Goal: Task Accomplishment & Management: Use online tool/utility

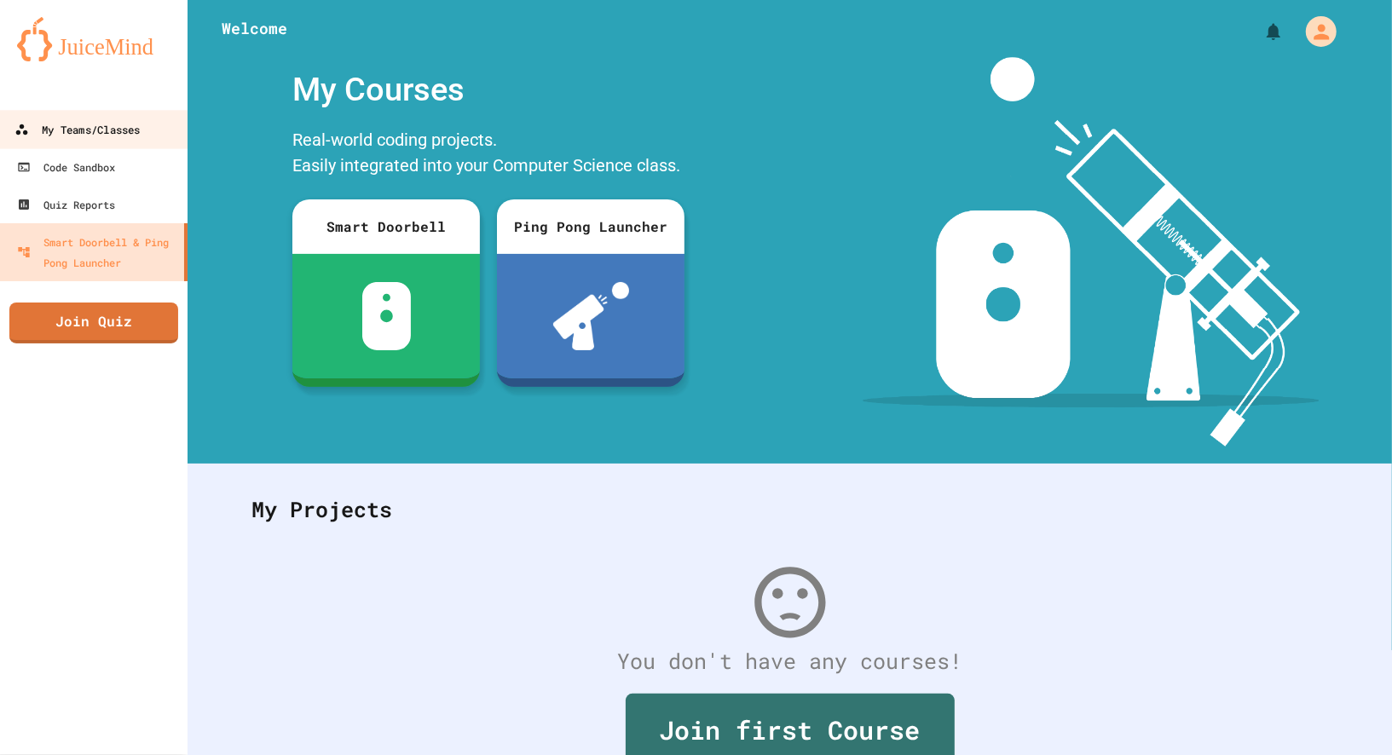
click at [75, 145] on link "My Teams/Classes" at bounding box center [93, 129] width 193 height 38
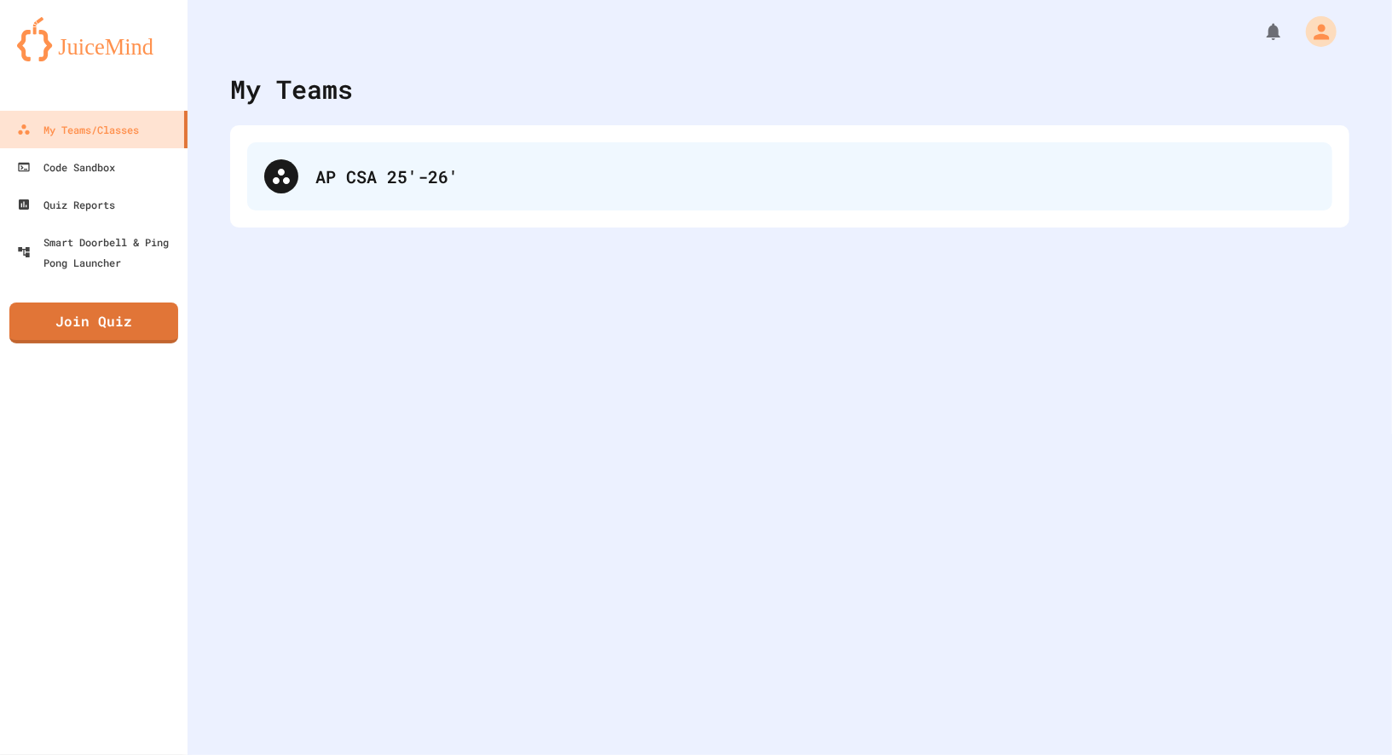
click at [545, 195] on div "AP CSA 25'-26'" at bounding box center [789, 176] width 1085 height 68
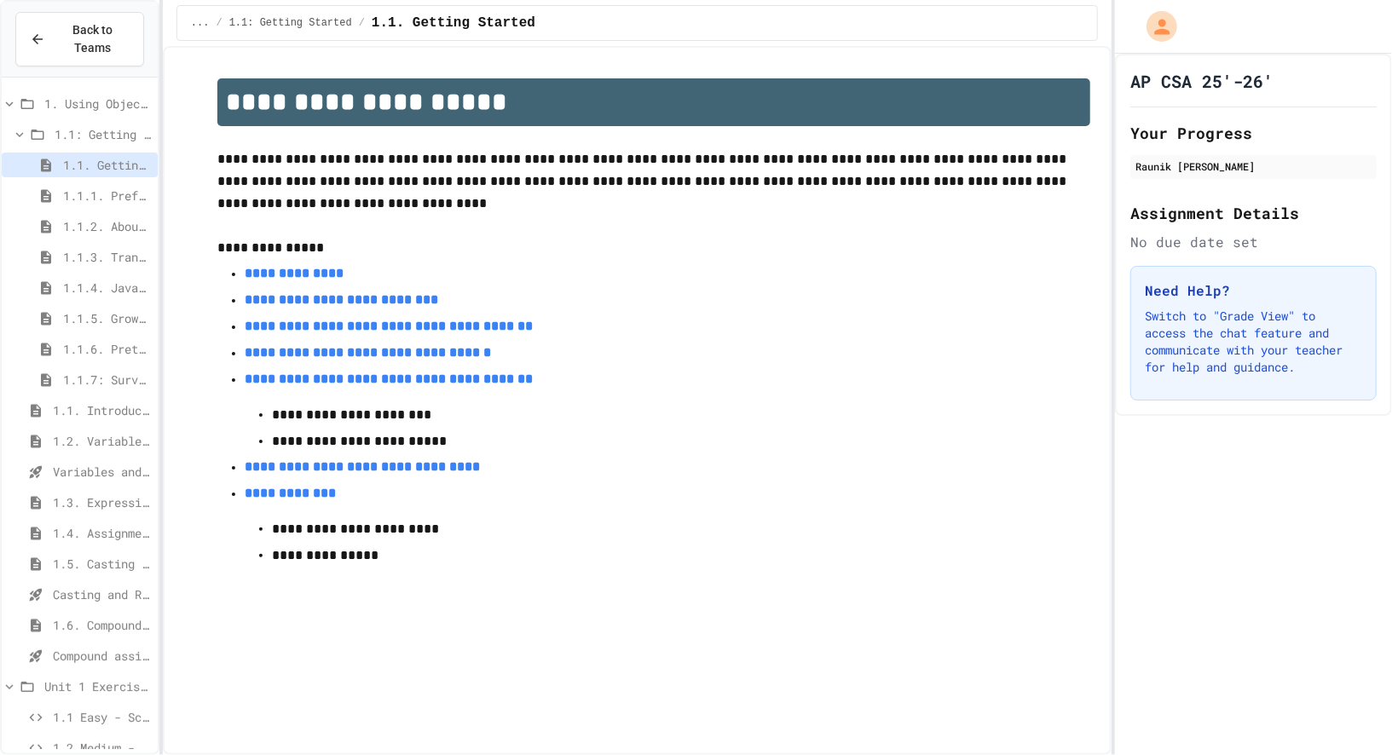
click at [95, 617] on span "1.6. Compound Assignment Operators" at bounding box center [102, 625] width 98 height 18
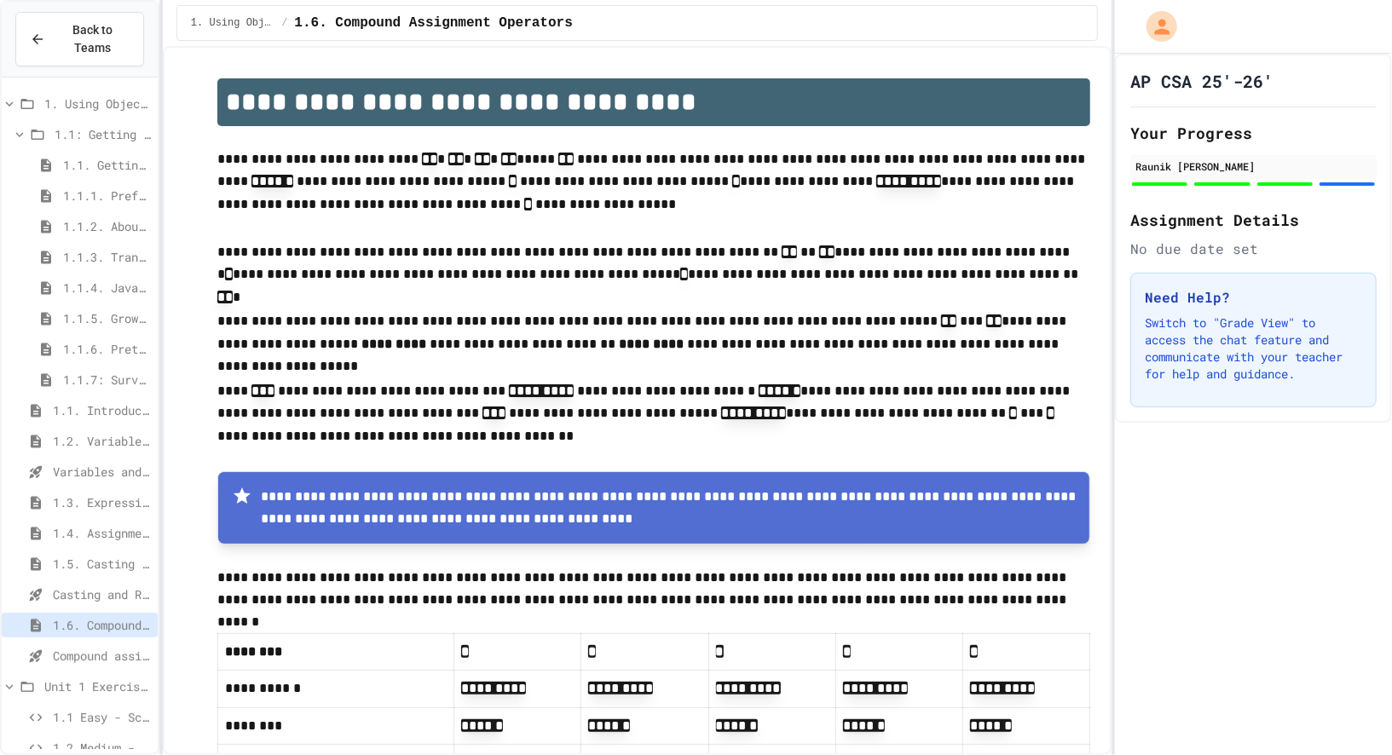
click at [105, 647] on span "Compound assignment operators - Quiz" at bounding box center [102, 656] width 98 height 18
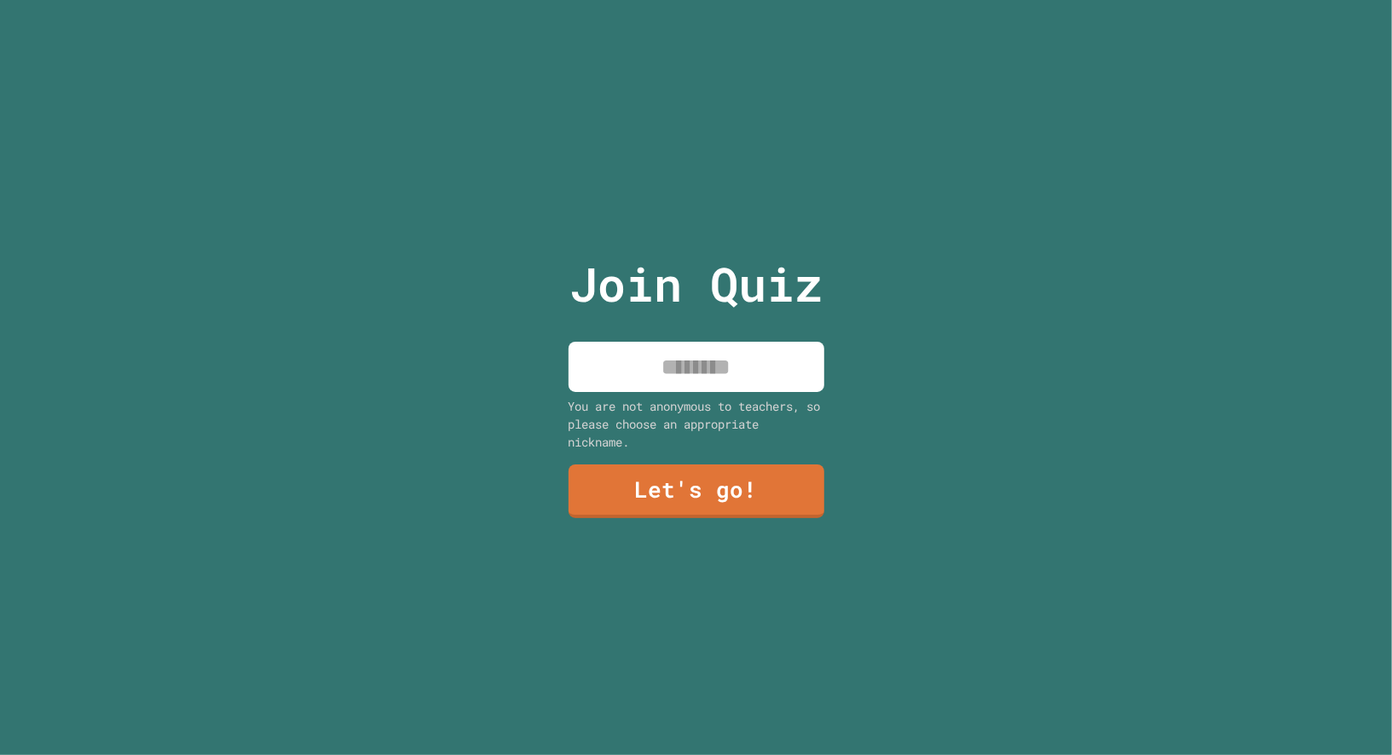
click at [748, 390] on input at bounding box center [696, 367] width 256 height 50
type input "******"
click at [659, 489] on link "Let's go!" at bounding box center [695, 490] width 259 height 56
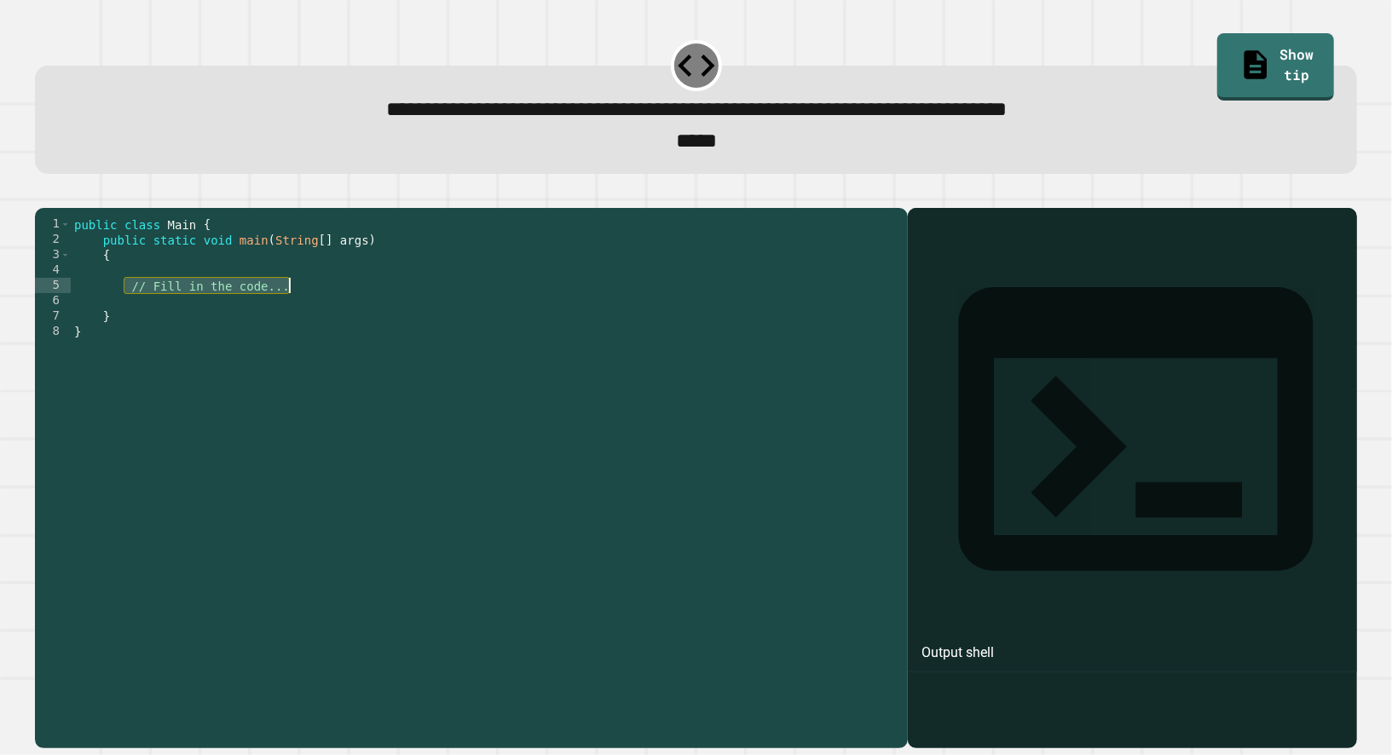
drag, startPoint x: 127, startPoint y: 318, endPoint x: 306, endPoint y: 315, distance: 179.0
click at [306, 315] on div "public class Main { public static void main ( String [ ] args ) { // Fill in th…" at bounding box center [485, 469] width 828 height 506
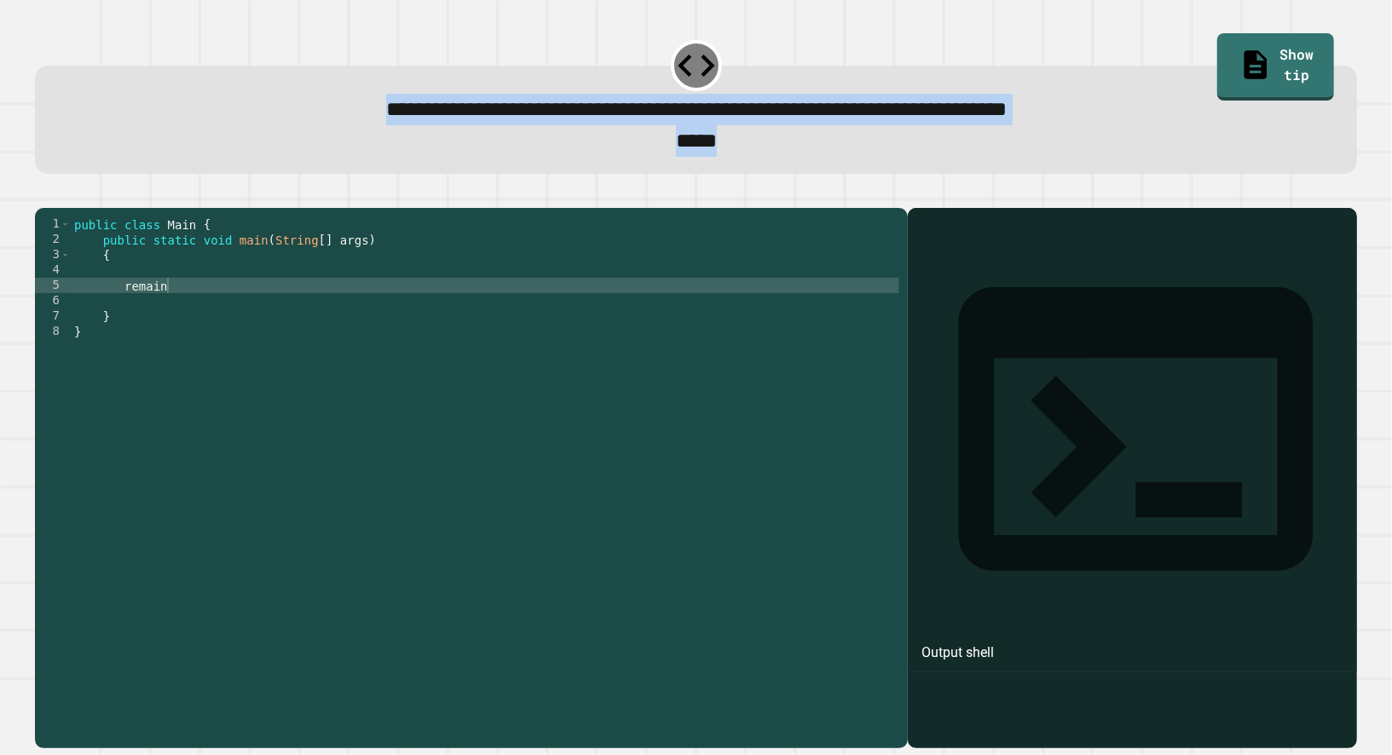
drag, startPoint x: 240, startPoint y: 107, endPoint x: 881, endPoint y: 148, distance: 642.2
click at [881, 148] on div "**********" at bounding box center [696, 124] width 1266 height 63
copy div "**********"
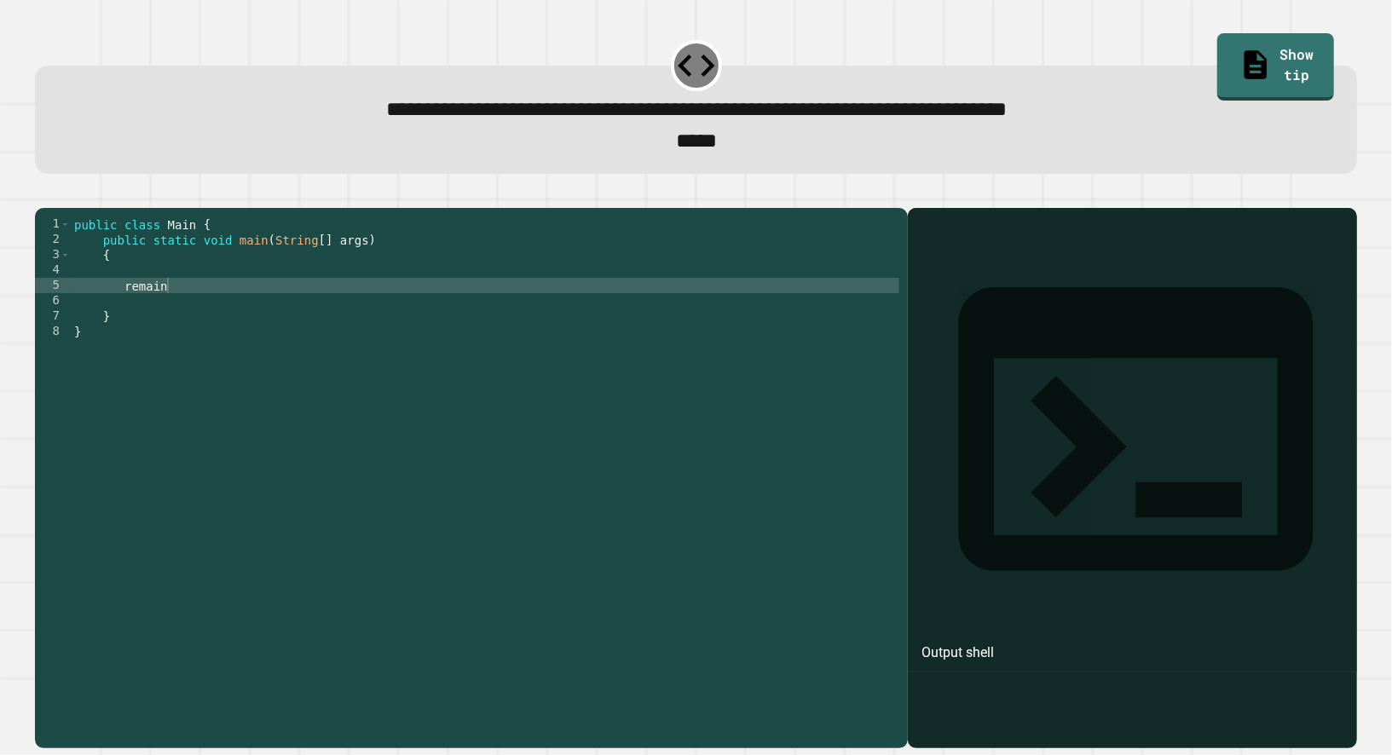
click at [955, 170] on div "**********" at bounding box center [696, 120] width 1322 height 108
click at [444, 311] on div "public class Main { public static void main ( String [ ] args ) { remain } }" at bounding box center [485, 469] width 828 height 506
type textarea "**********"
click at [43, 194] on icon "button" at bounding box center [43, 194] width 0 height 0
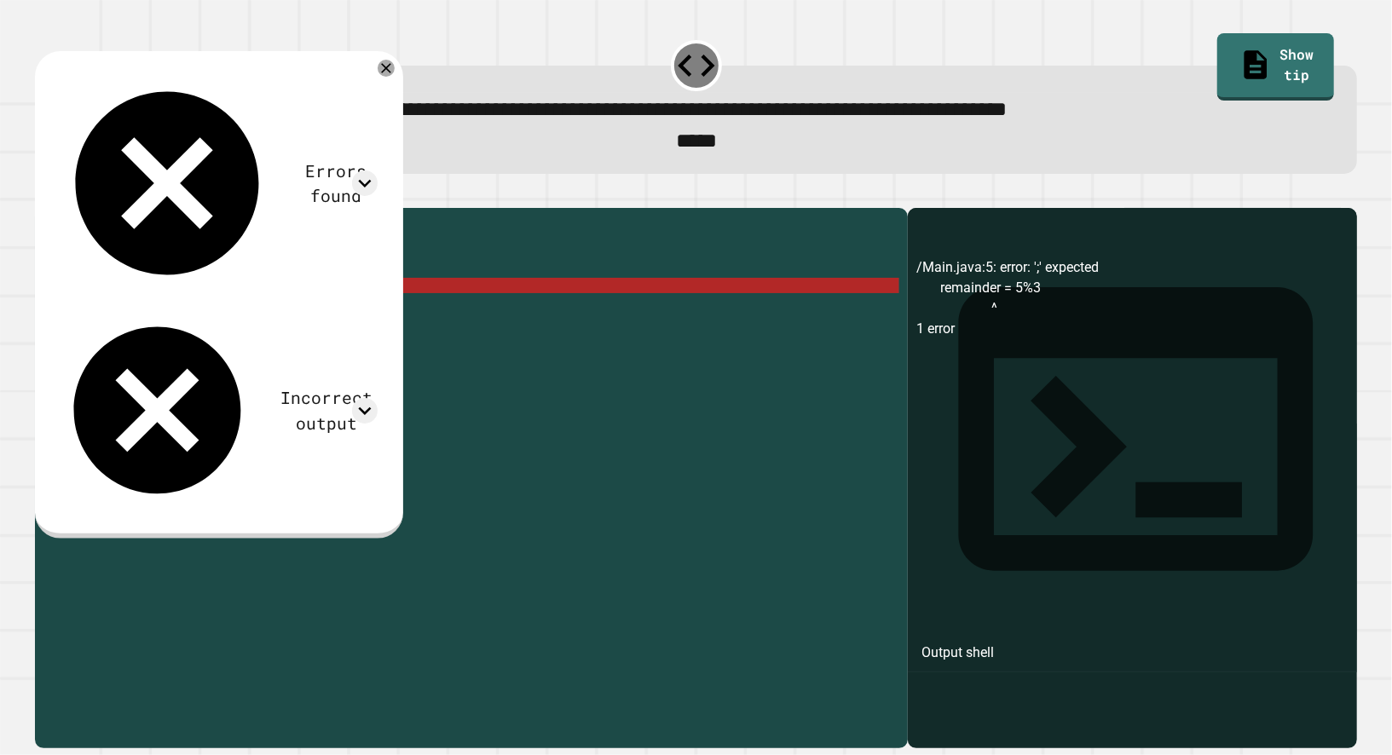
click at [271, 317] on div "public class Main { public static void main ( String [ ] args ) { remainder = 5…" at bounding box center [485, 469] width 828 height 506
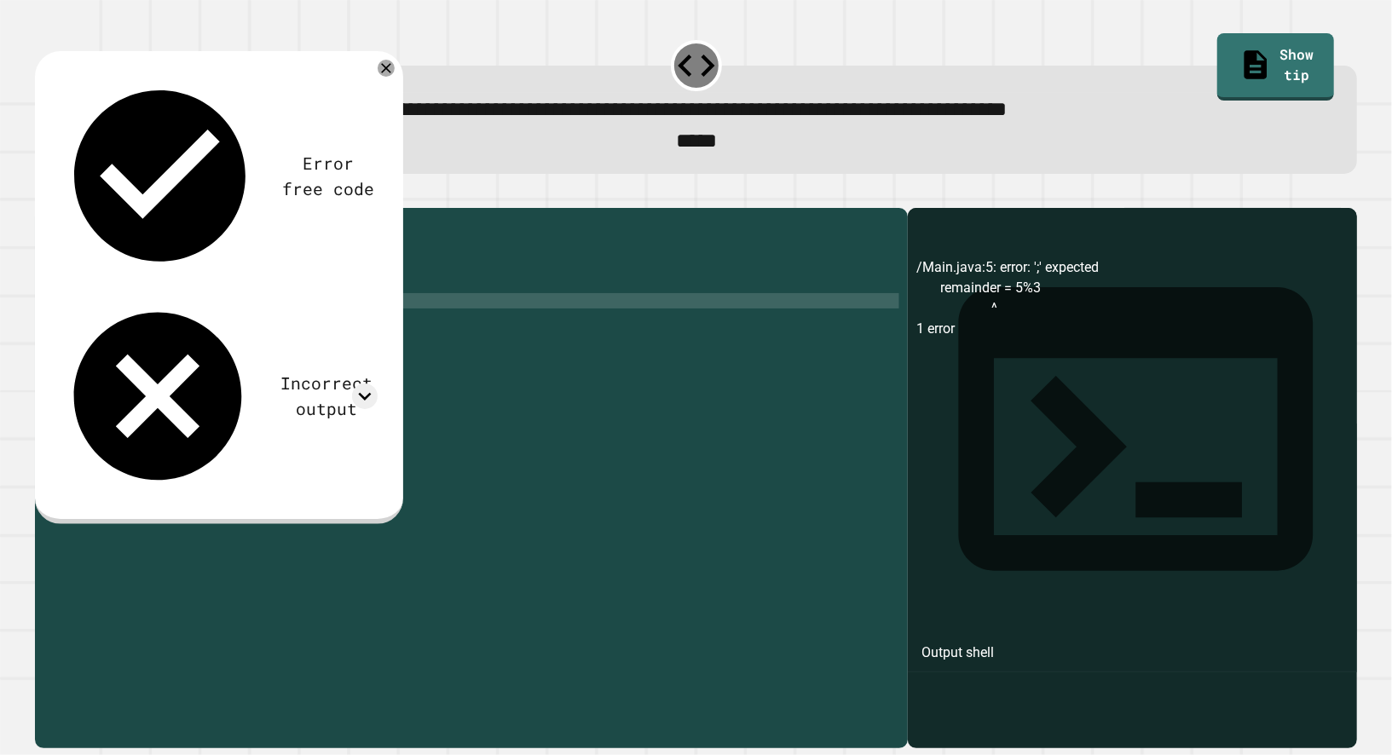
type textarea "*"
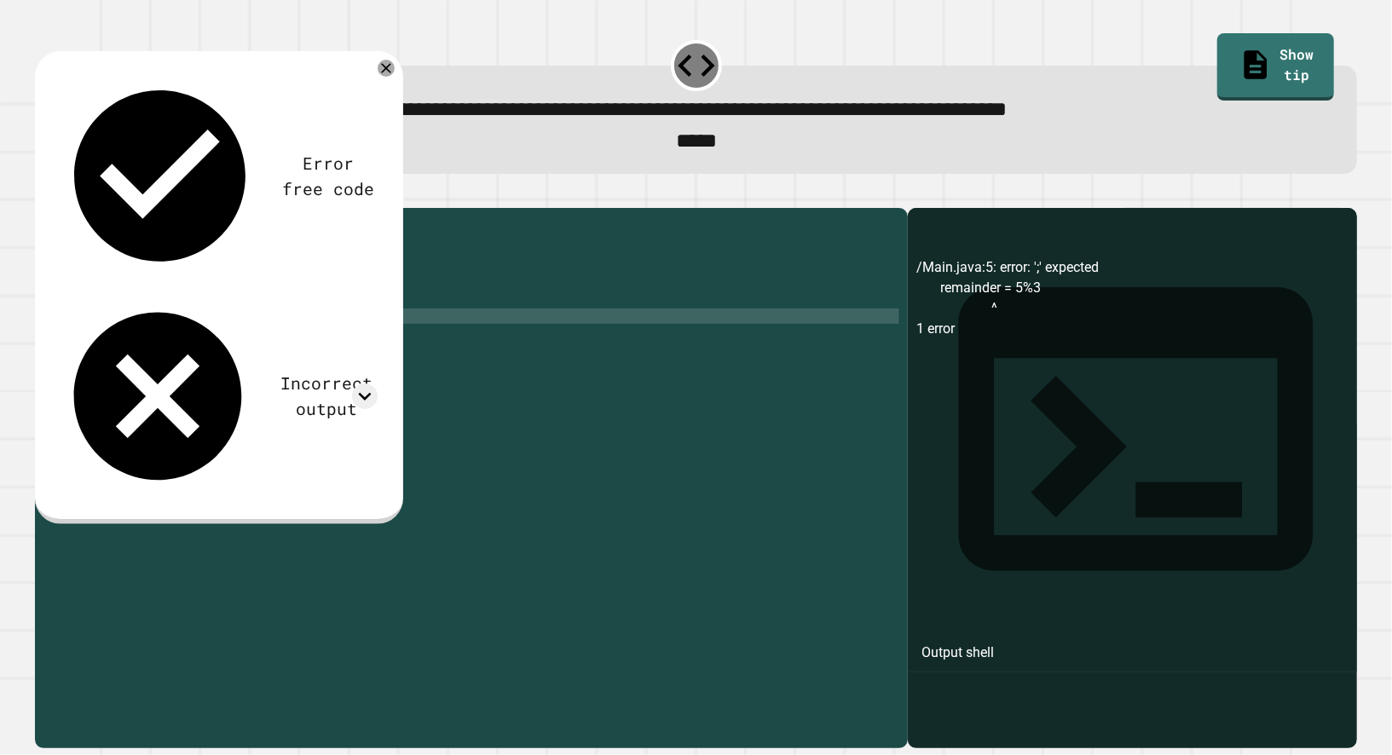
scroll to position [0, 0]
type textarea "*"
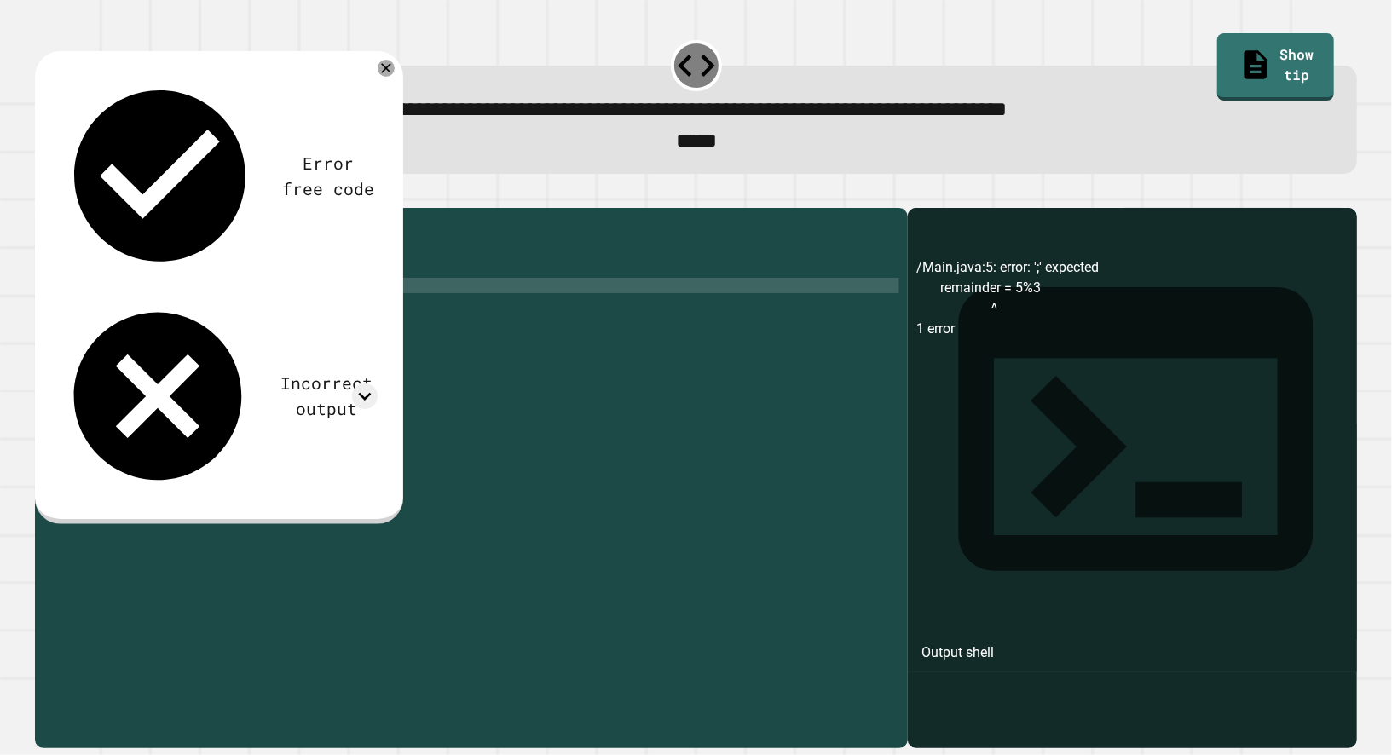
type textarea "**********"
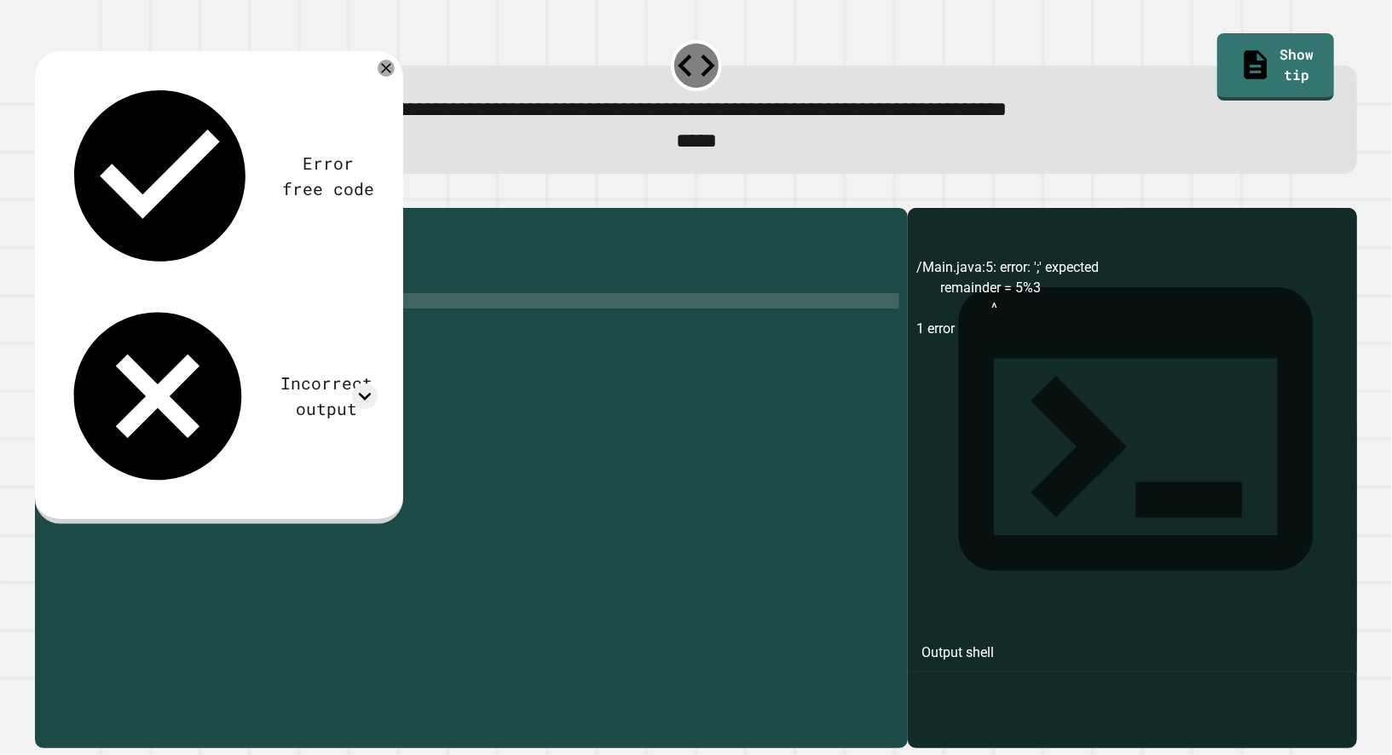
scroll to position [0, 12]
click at [175, 328] on div "public class Main { public static void main ( String [ ] args ) { remainder = 5…" at bounding box center [484, 469] width 829 height 506
click at [260, 328] on div "public class Main { public static void main ( String [ ] args ) { remainder = 5…" at bounding box center [484, 469] width 829 height 506
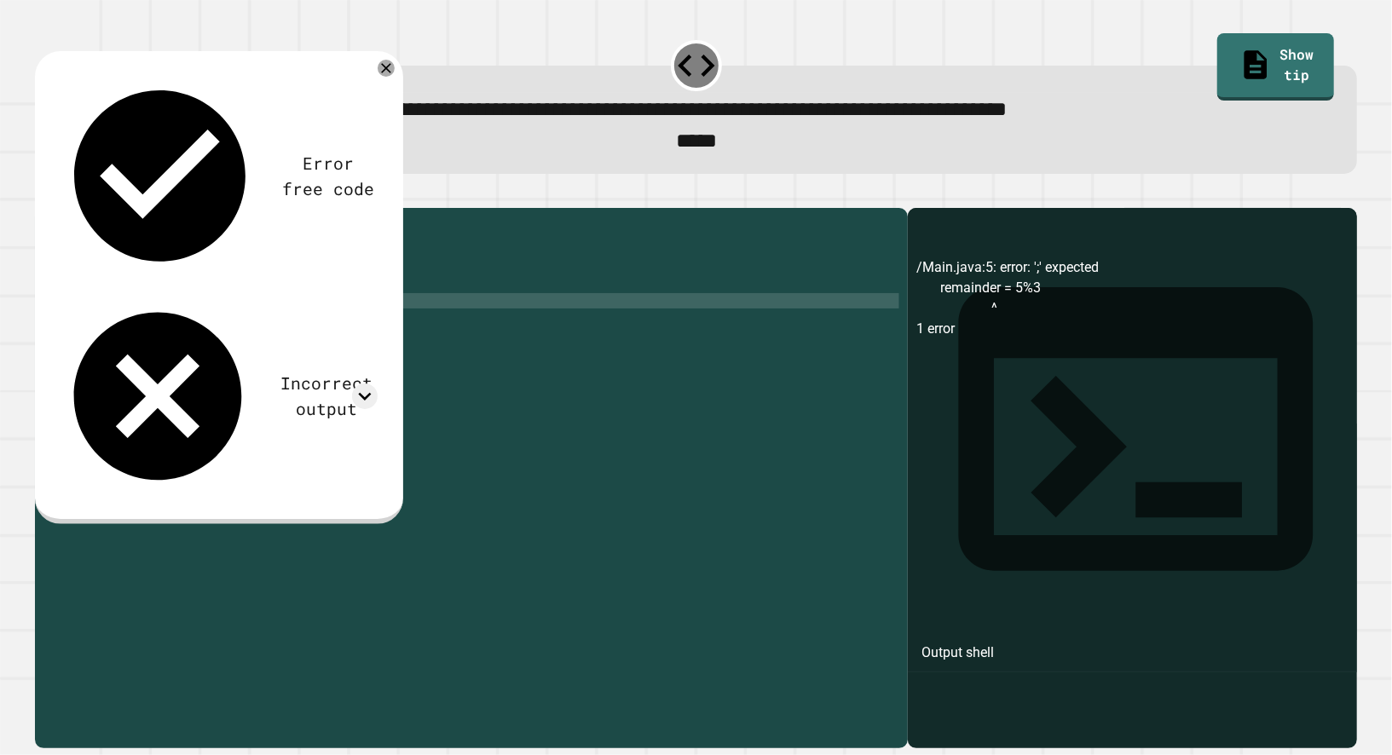
scroll to position [0, 17]
click at [375, 384] on icon at bounding box center [365, 397] width 26 height 26
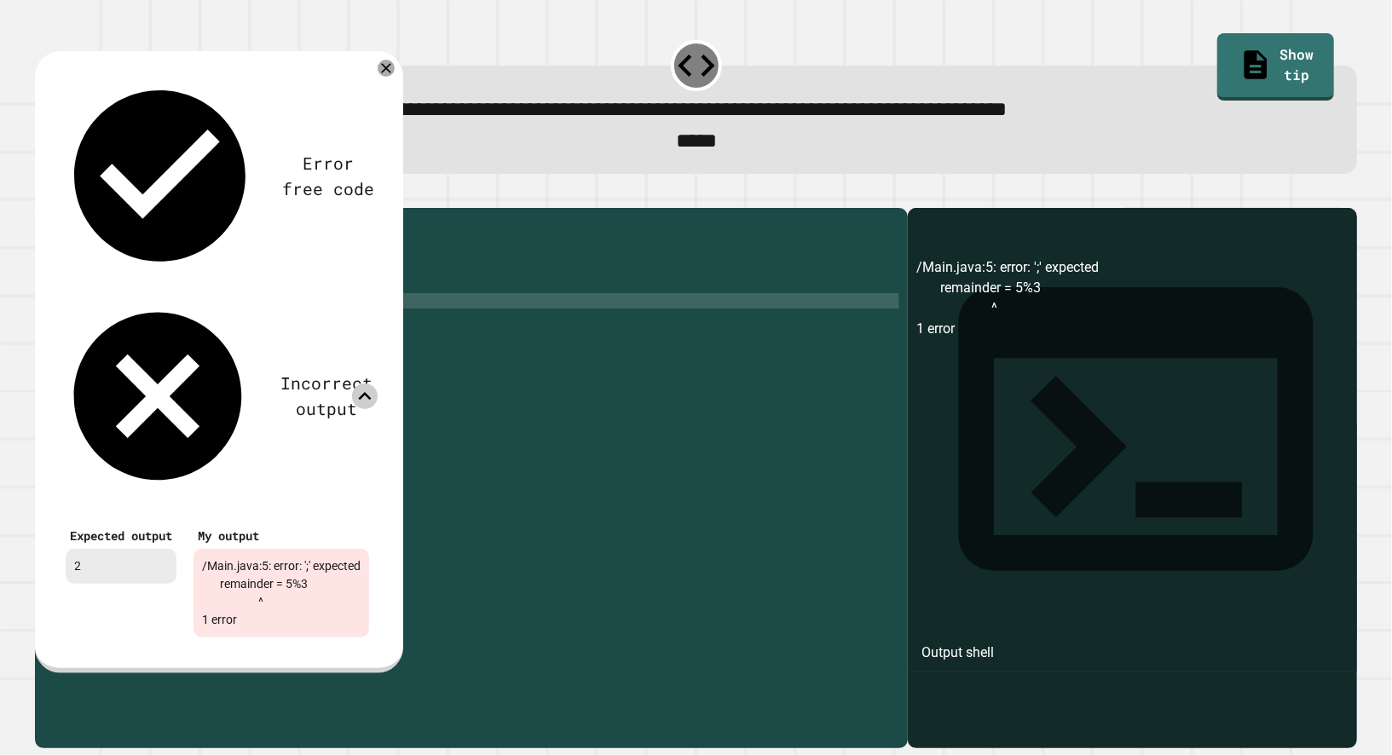
click at [488, 422] on div "public class Main { public static void main ( String [ ] args ) { remainder = 5…" at bounding box center [484, 469] width 829 height 506
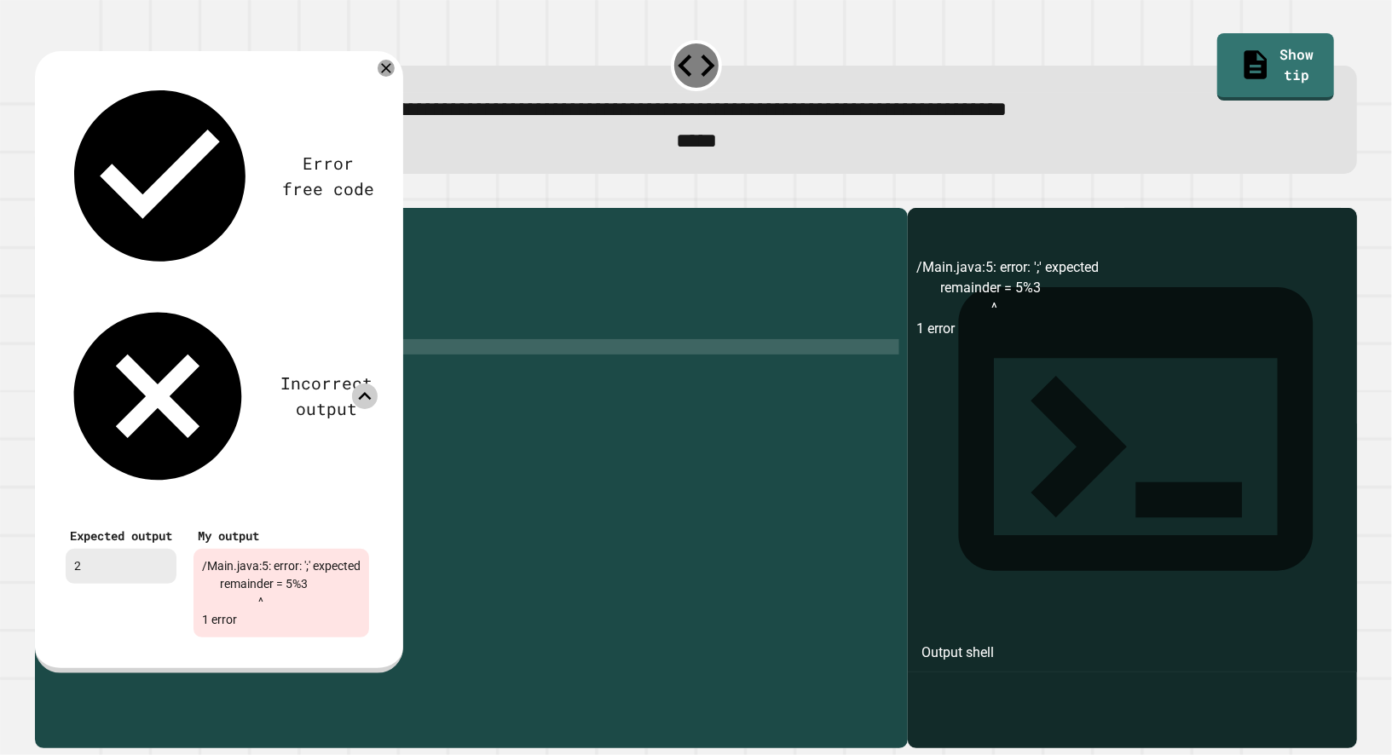
click at [386, 74] on div "Error free code /Main.java:5: error: ';' expected remainder = 5%3 ^ 1 error Inc…" at bounding box center [217, 359] width 337 height 589
click at [391, 73] on icon at bounding box center [386, 68] width 10 height 10
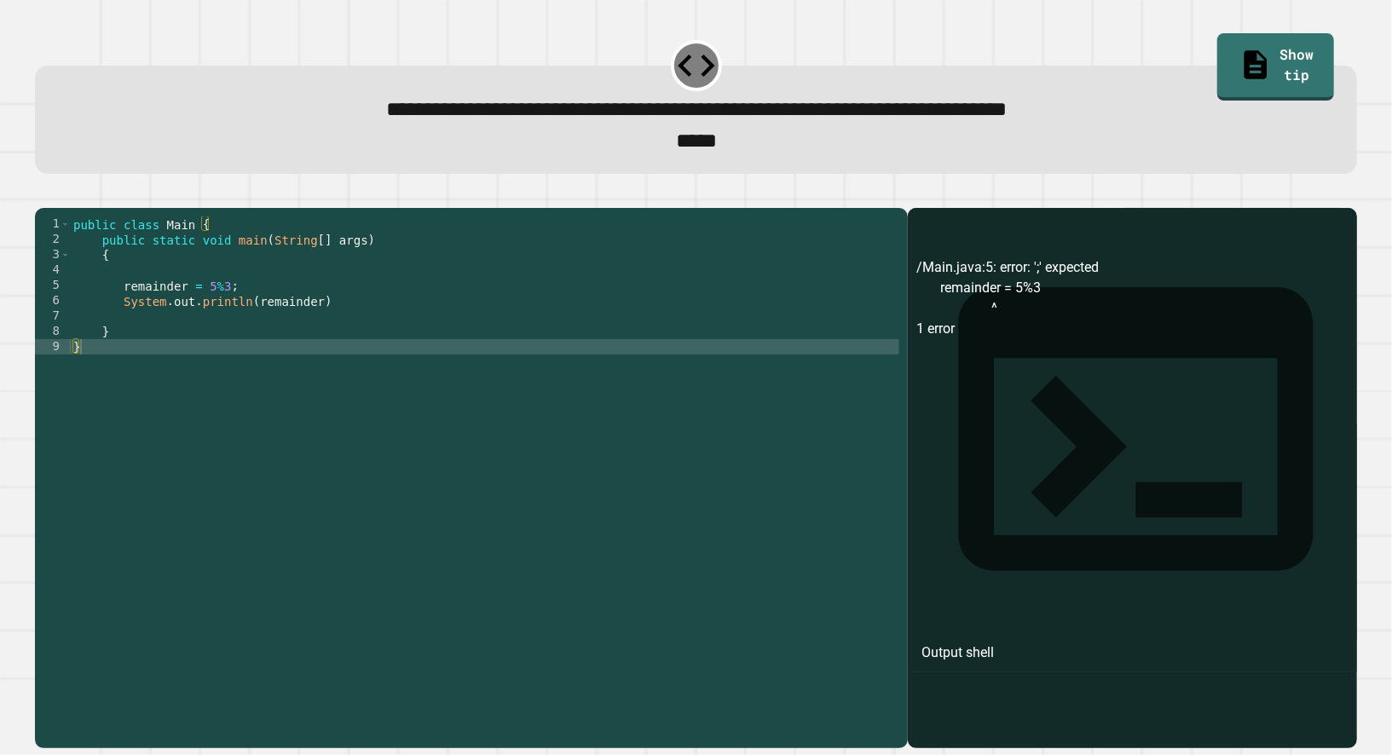
click at [126, 314] on div "public class Main { public static void main ( String [ ] args ) { remainder = 5…" at bounding box center [484, 469] width 829 height 506
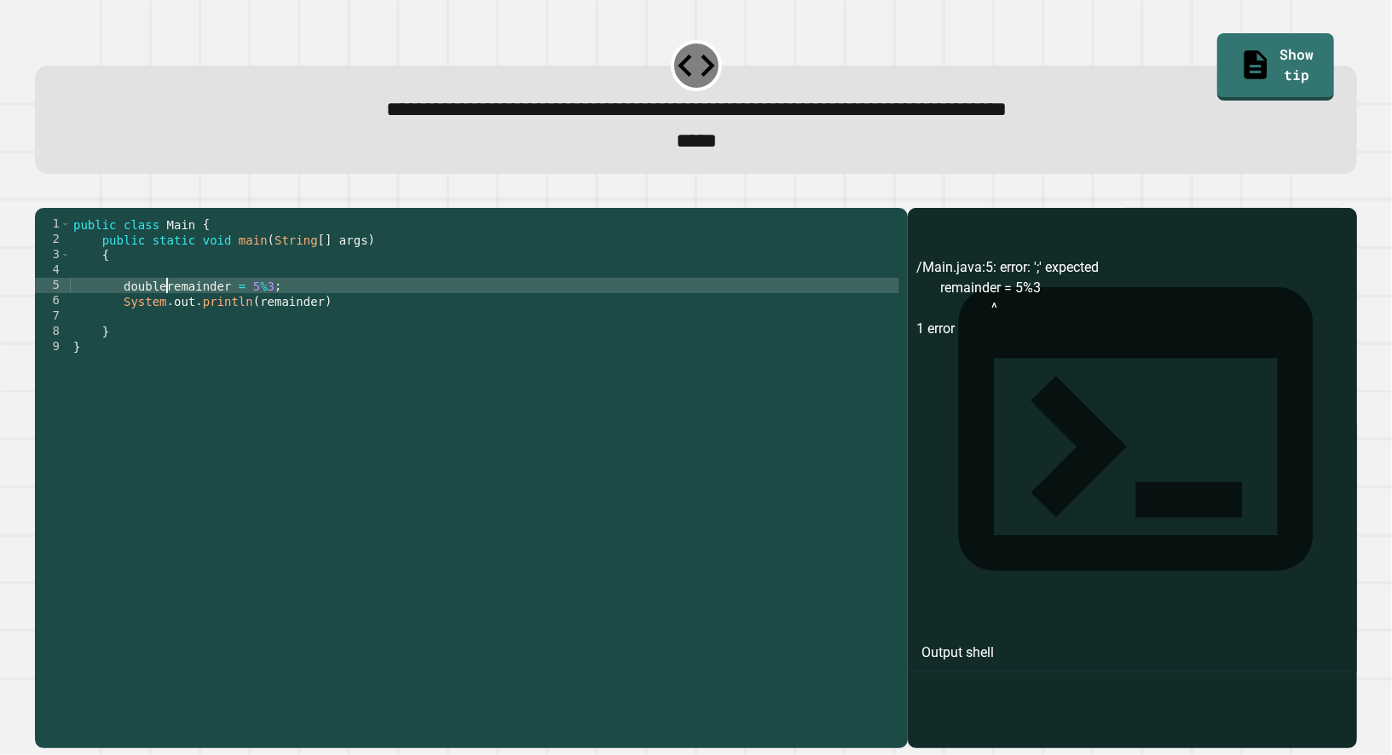
scroll to position [0, 7]
click at [59, 207] on icon "button" at bounding box center [54, 205] width 9 height 12
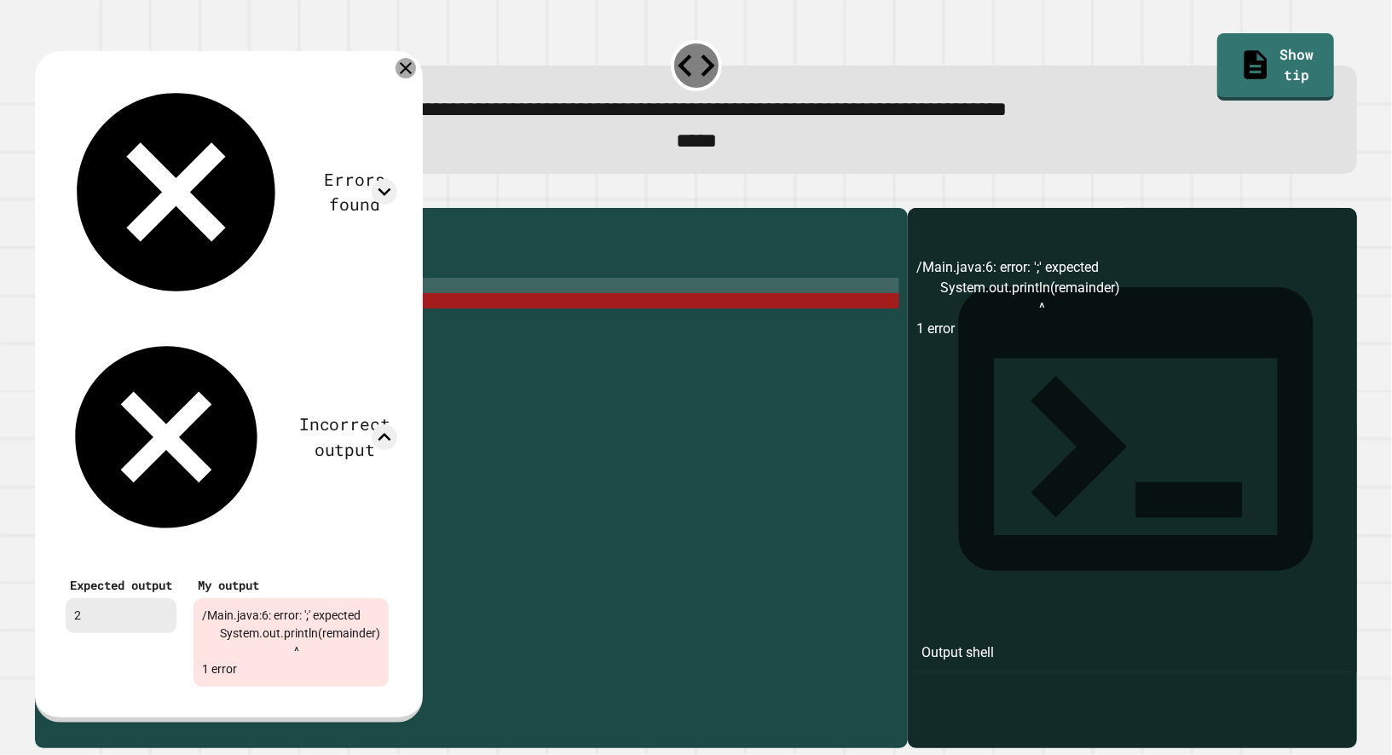
click at [416, 78] on icon at bounding box center [405, 68] width 20 height 20
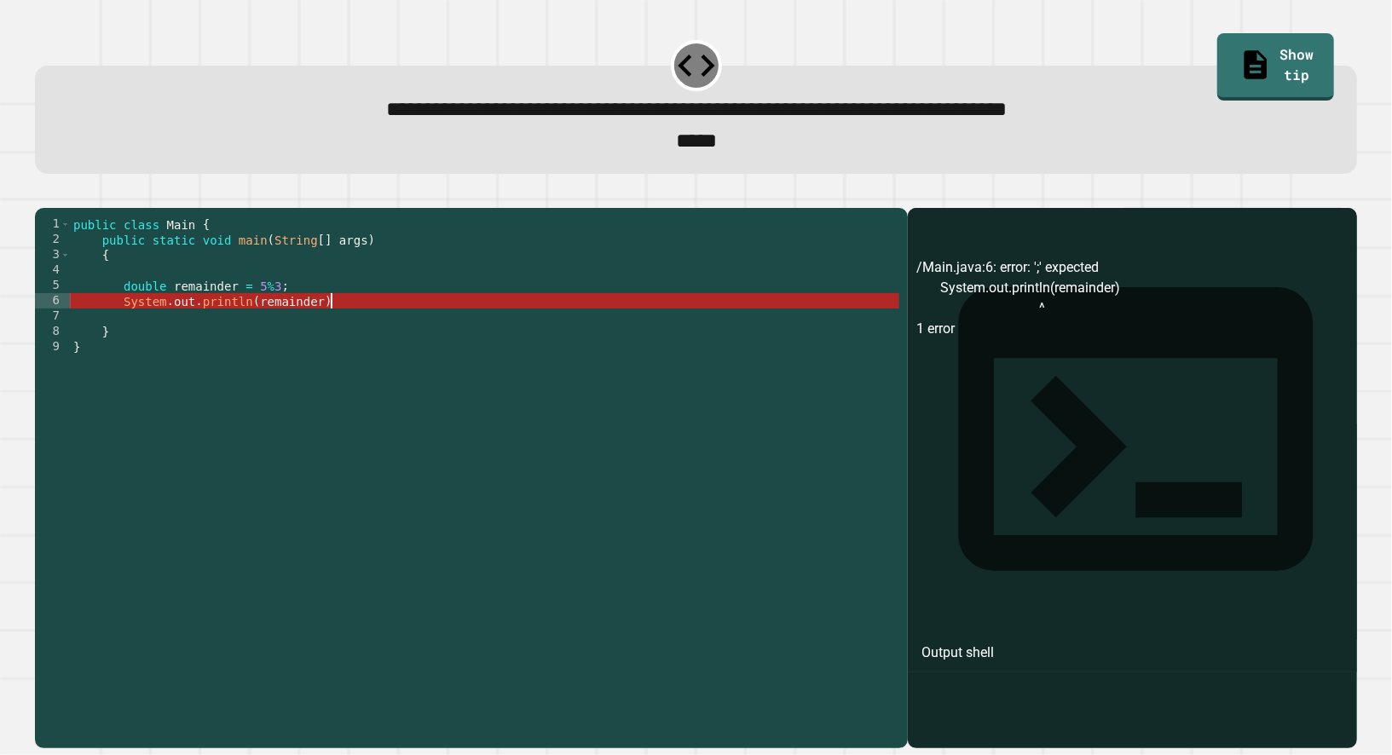
click at [375, 328] on div "public class Main { public static void main ( String [ ] args ) { double remain…" at bounding box center [484, 469] width 829 height 506
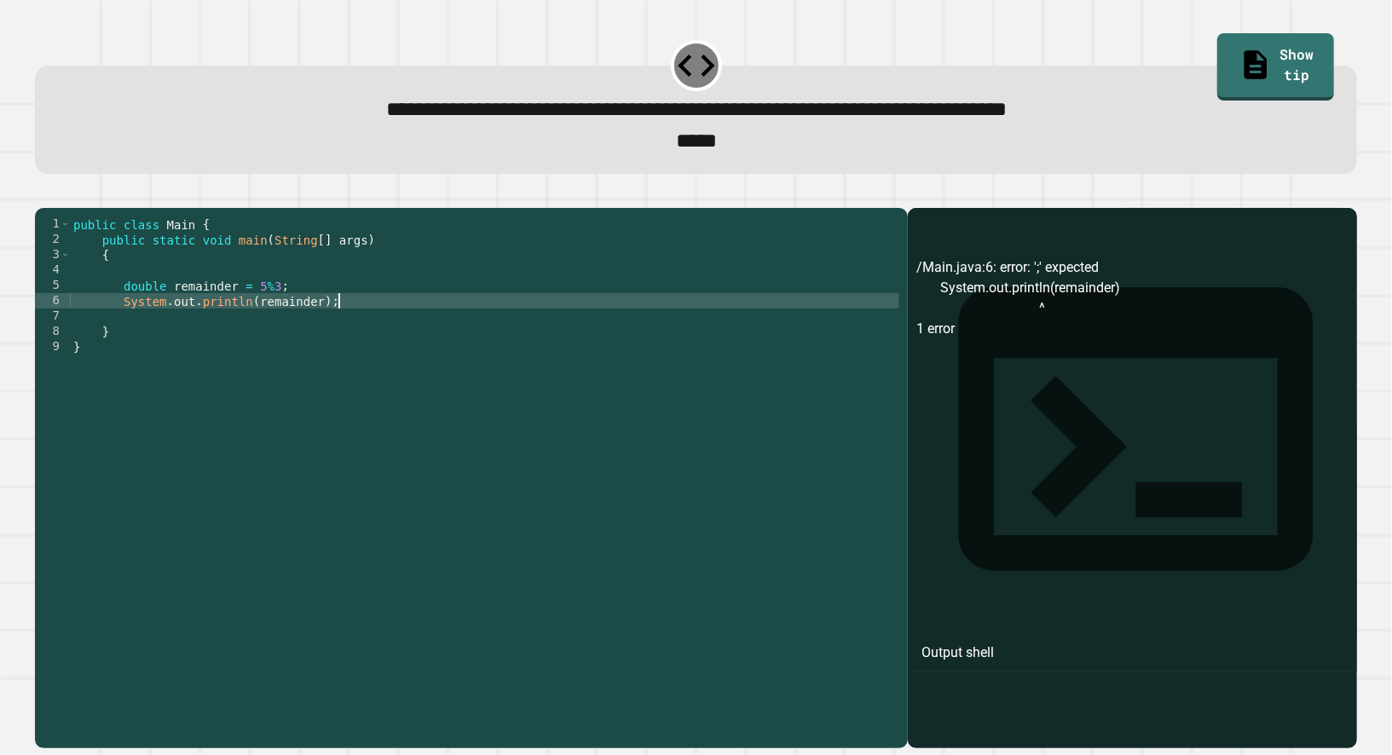
click at [43, 194] on button "button" at bounding box center [43, 194] width 0 height 0
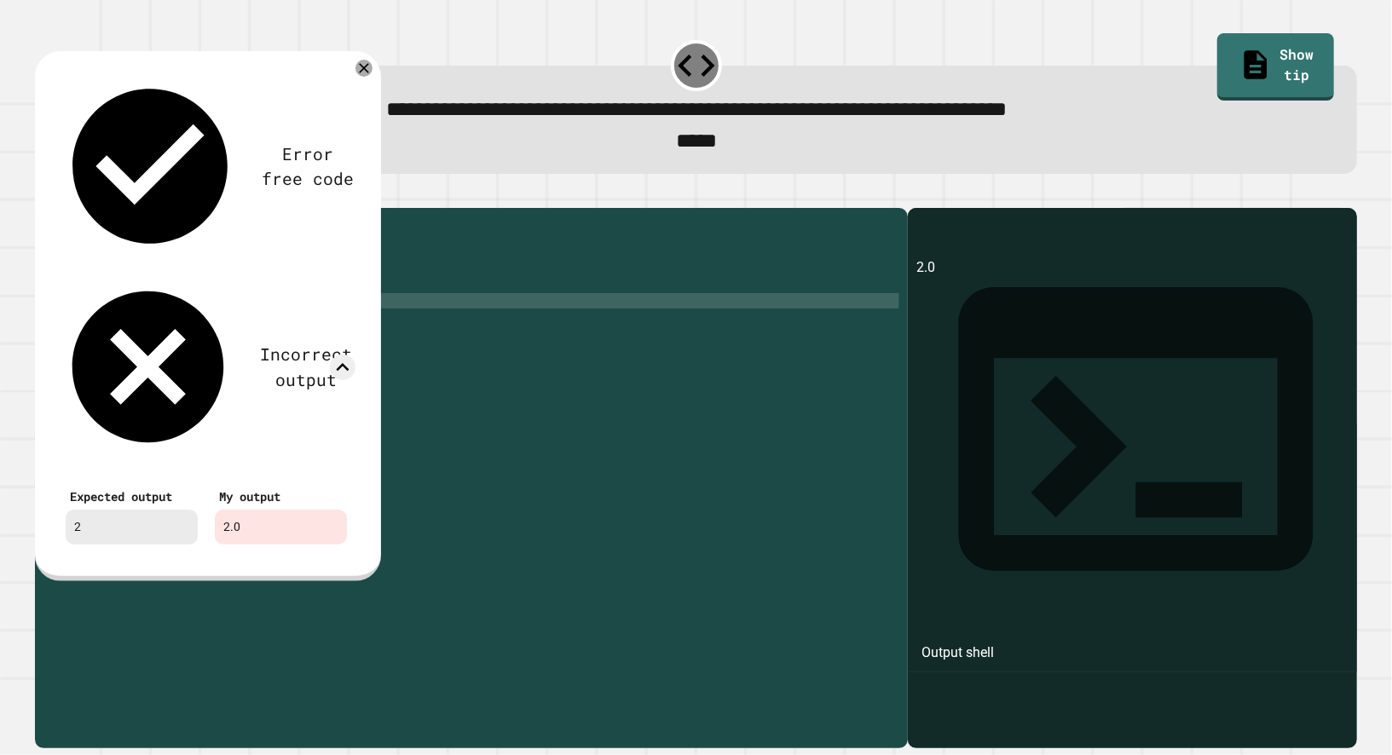
click at [366, 84] on div "Error free code 2.0 Incorrect output Expected output 2 My output 2.0" at bounding box center [208, 316] width 346 height 530
click at [366, 78] on icon at bounding box center [364, 68] width 20 height 20
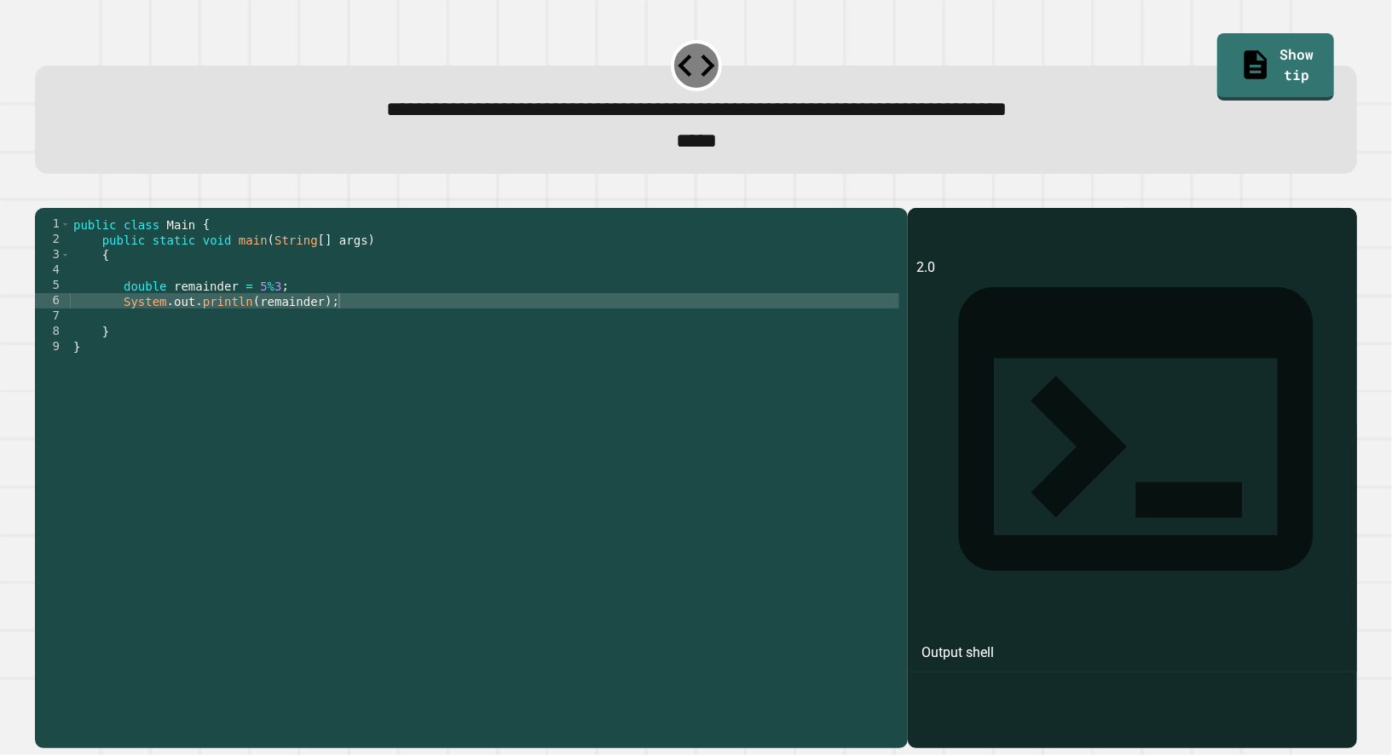
click at [137, 316] on div "public class Main { public static void main ( String [ ] args ) { double remain…" at bounding box center [484, 469] width 829 height 506
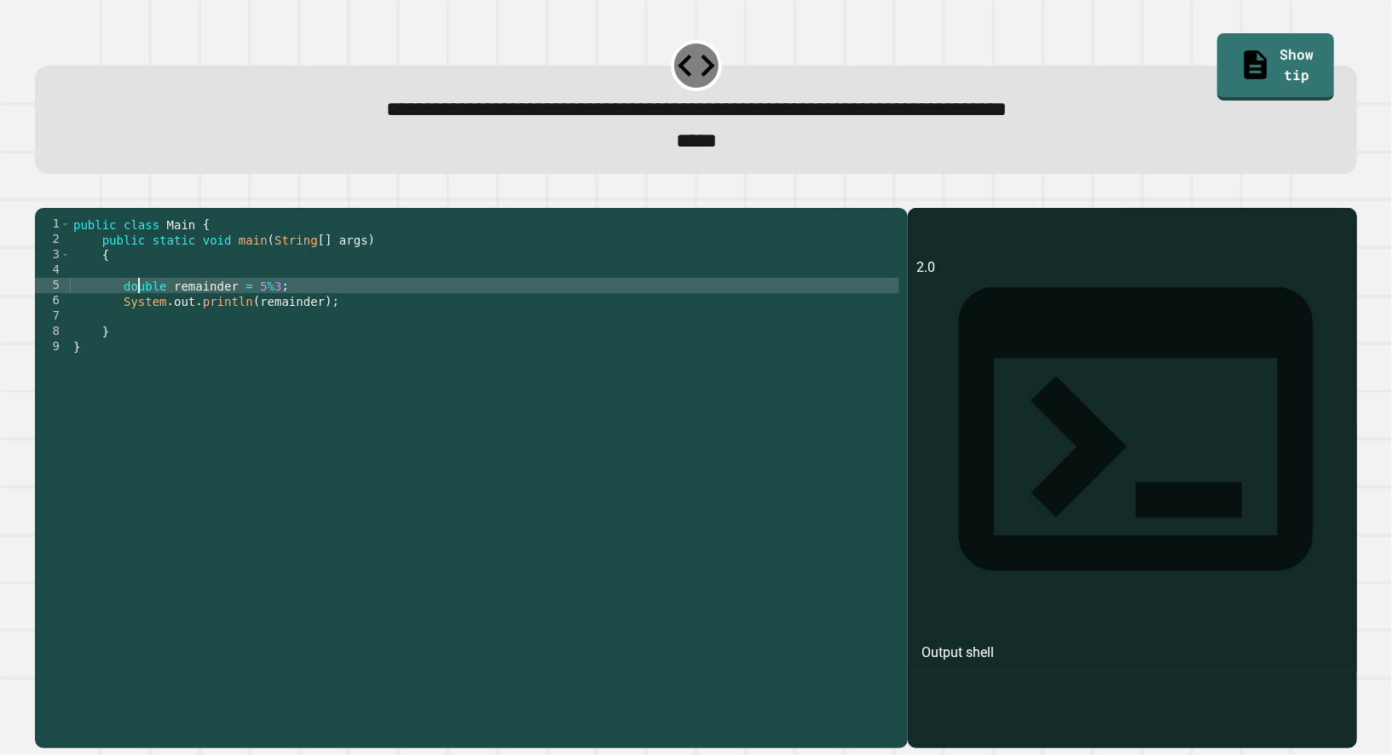
click at [137, 316] on div "public class Main { public static void main ( String [ ] args ) { double remain…" at bounding box center [484, 469] width 829 height 506
type textarea "**********"
click at [43, 194] on button "button" at bounding box center [43, 194] width 0 height 0
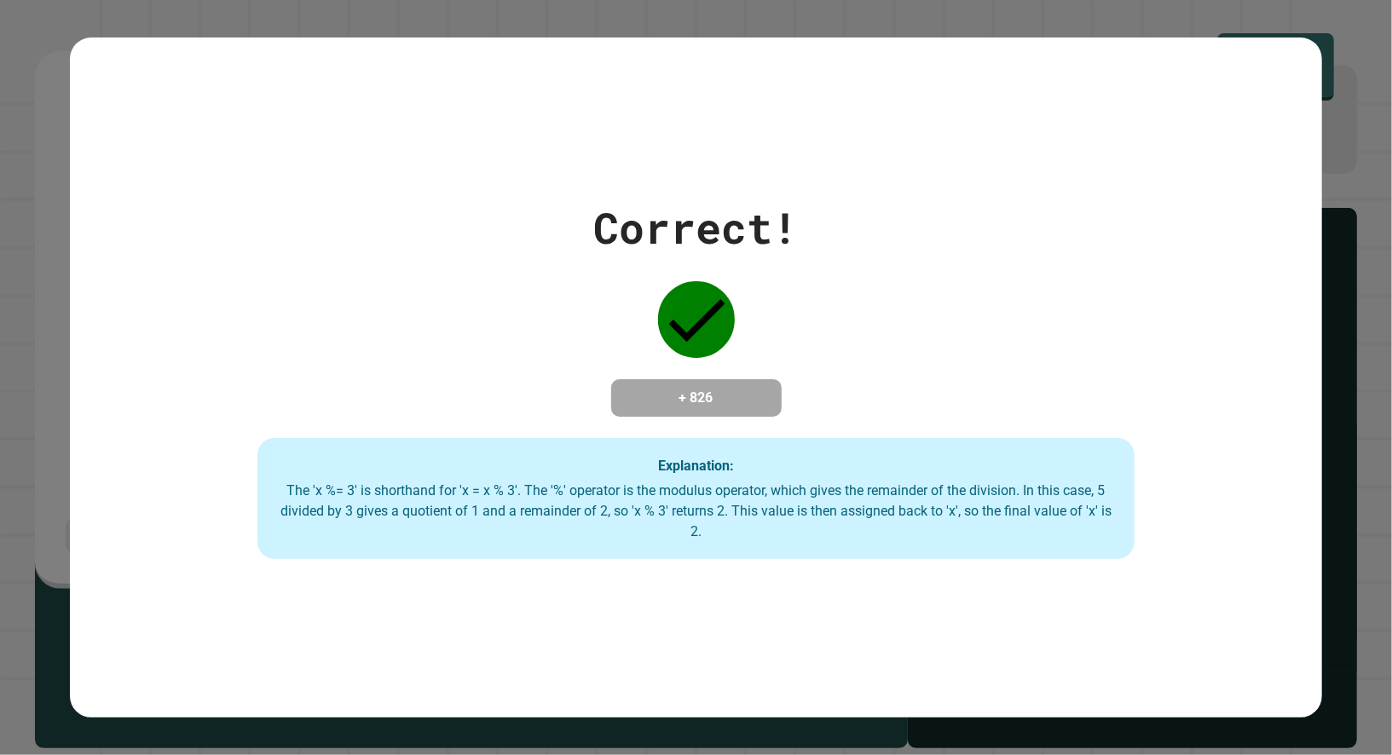
click at [69, 222] on div "Correct! + 826 Explanation: The 'x %= 3' is shorthand for 'x = x % 3'. The '%' …" at bounding box center [696, 377] width 1392 height 755
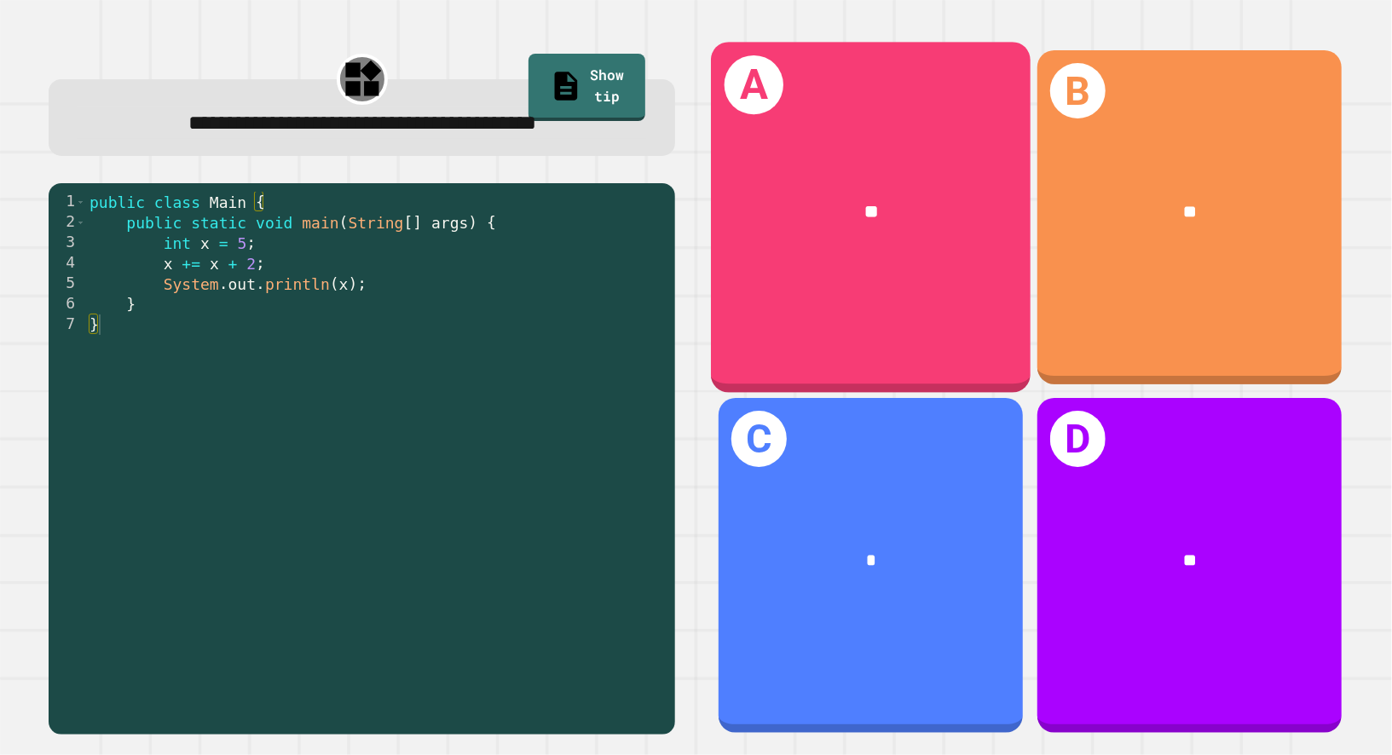
click at [945, 321] on div "A **" at bounding box center [871, 217] width 320 height 351
click at [909, 185] on div "**" at bounding box center [871, 213] width 320 height 99
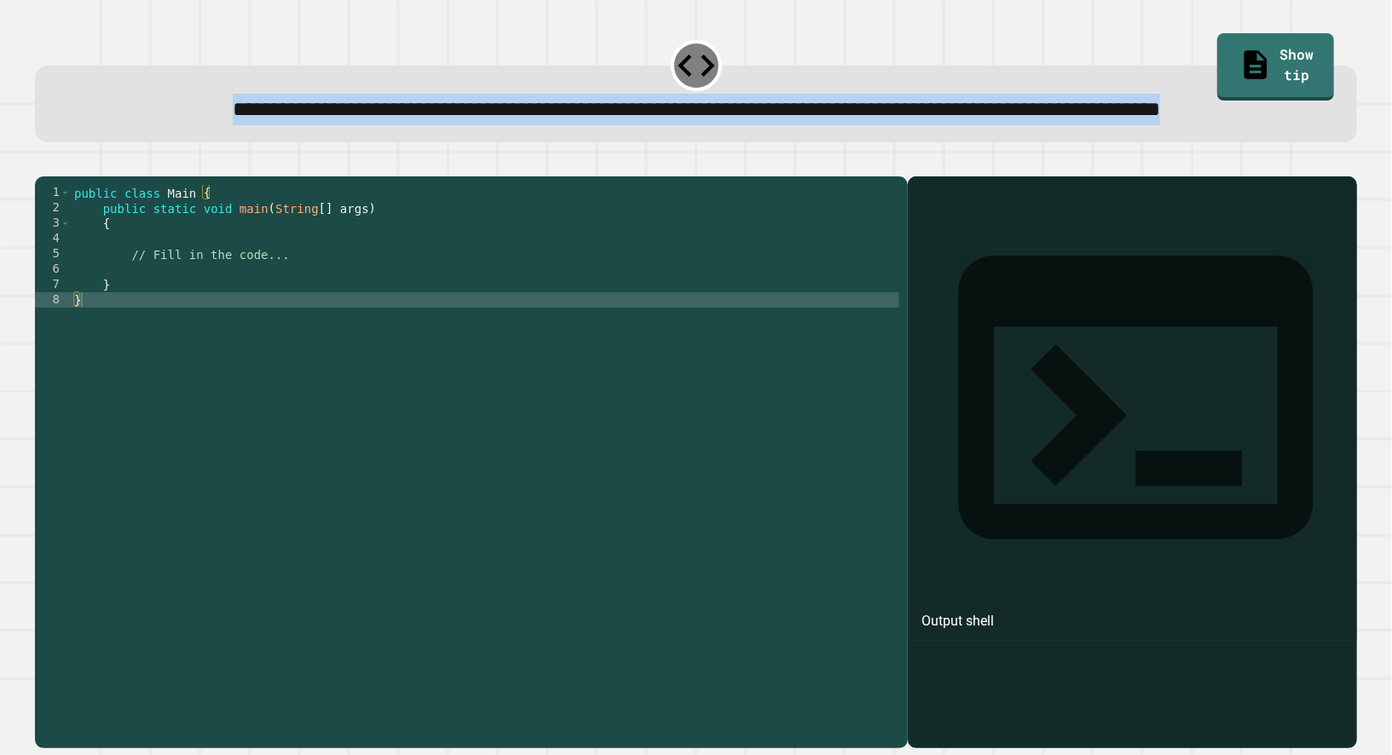
drag, startPoint x: 65, startPoint y: 114, endPoint x: 893, endPoint y: 136, distance: 828.6
click at [893, 124] on div "**********" at bounding box center [696, 109] width 1266 height 32
copy span "**********"
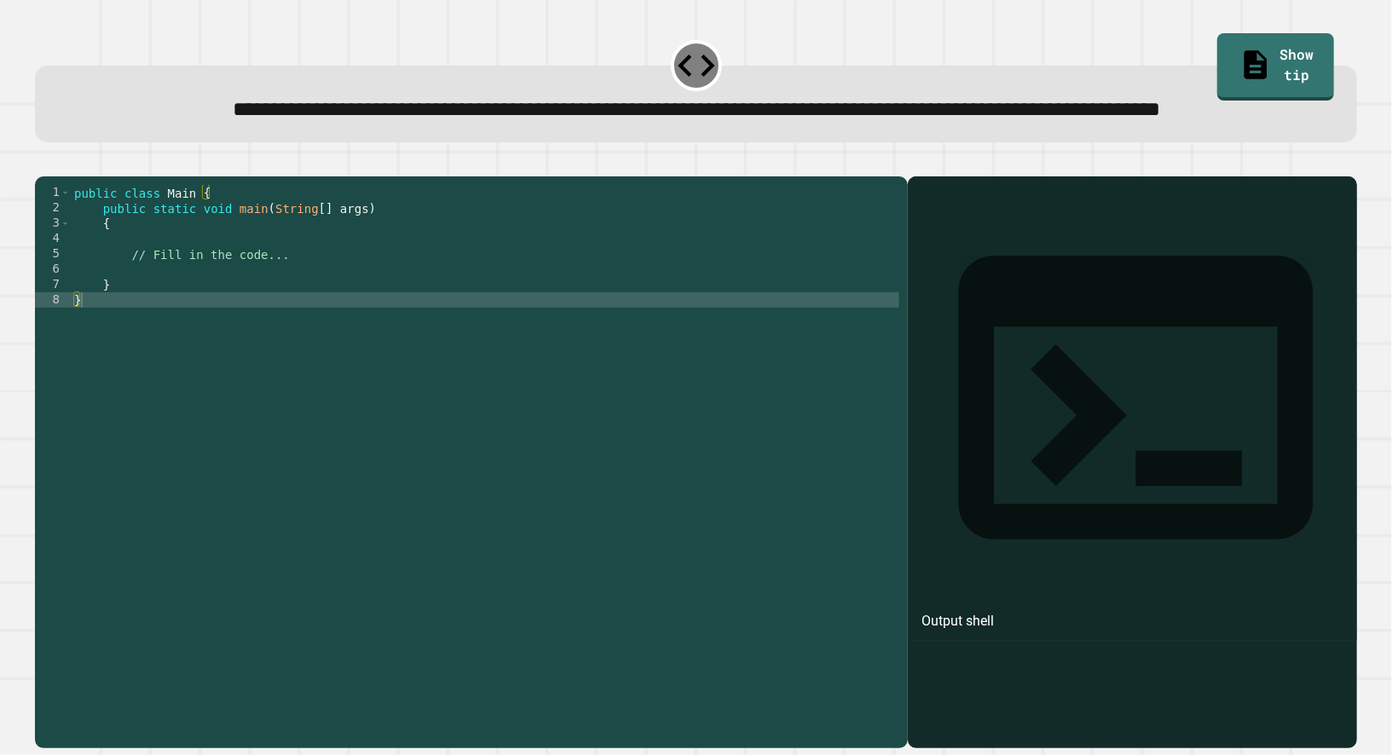
click at [644, 490] on div "public class Main { public static void main ( String [ ] args ) { // Fill in th…" at bounding box center [485, 438] width 828 height 506
click at [257, 417] on div "public class Main { public static void main ( String [ ] args ) { // Fill in th…" at bounding box center [485, 438] width 828 height 506
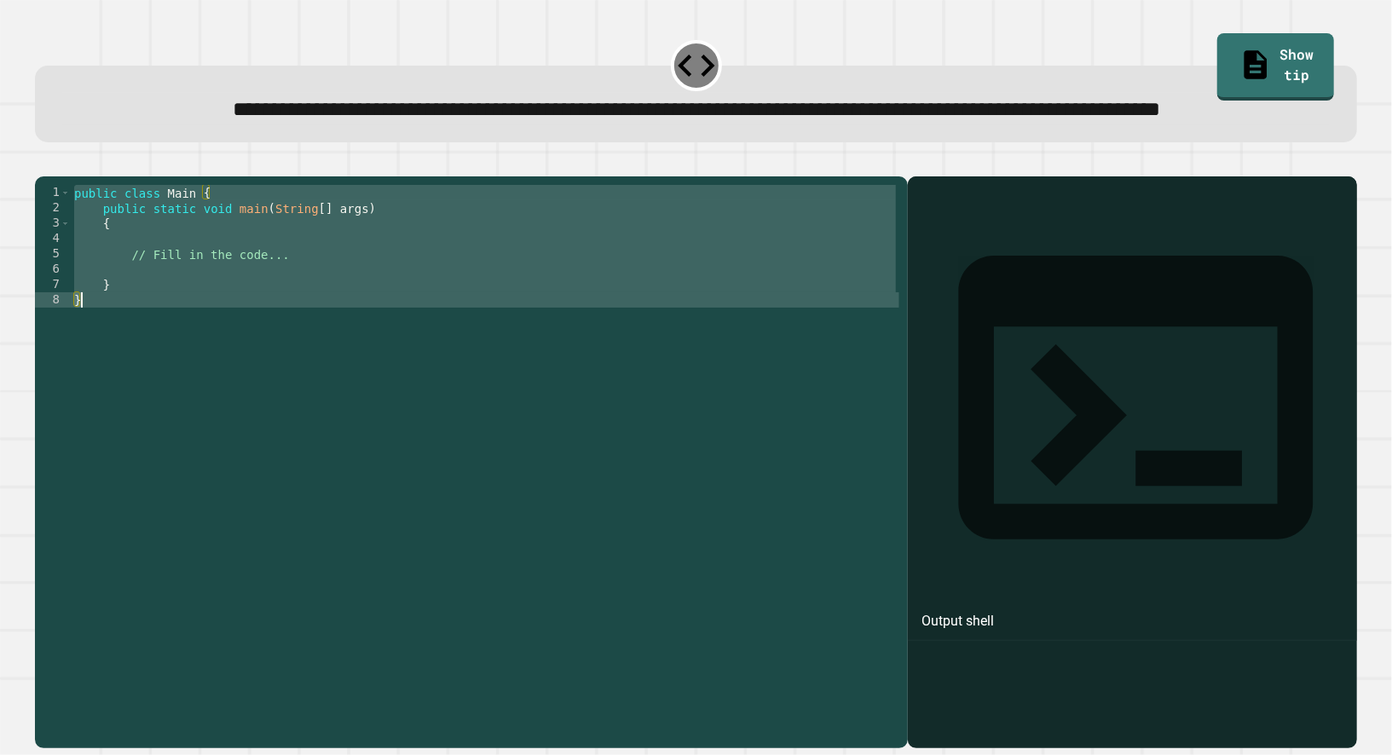
type textarea "* *"
paste textarea "Cursor at row 10"
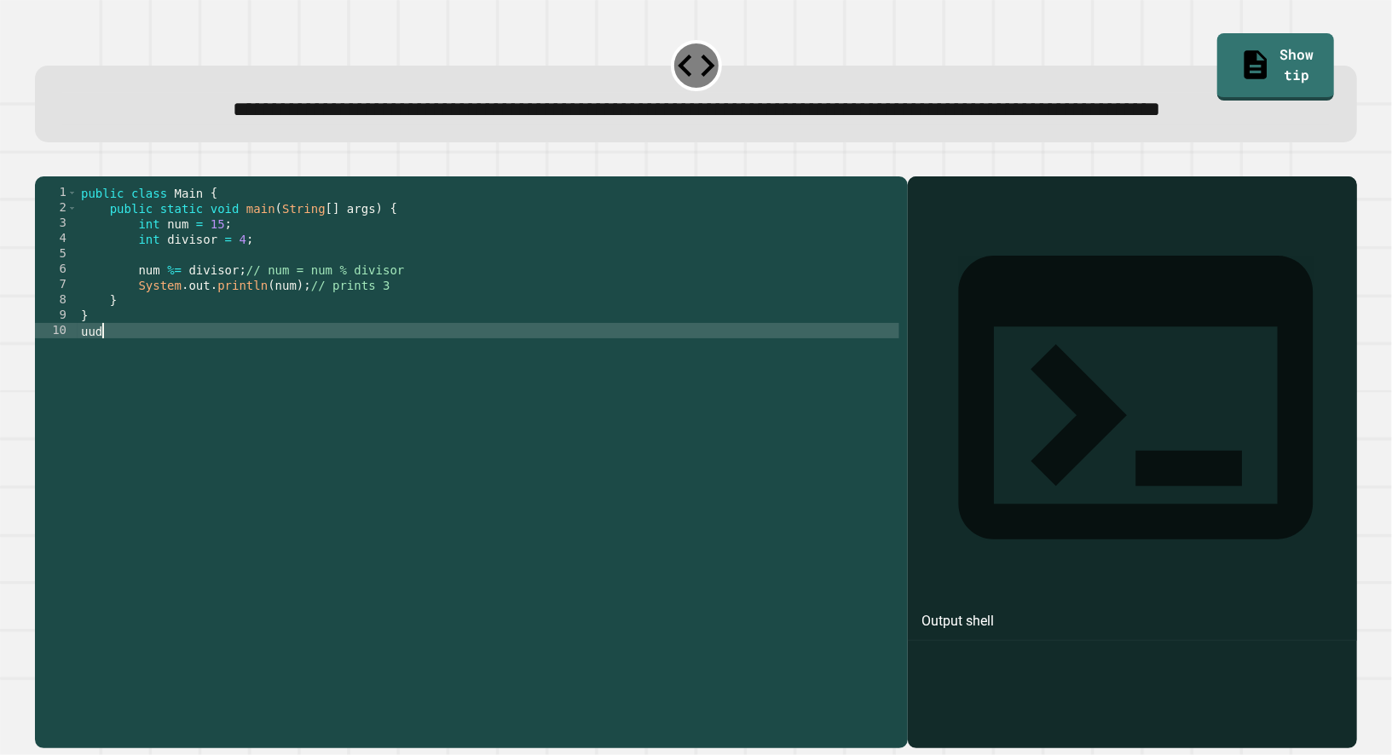
scroll to position [0, 0]
type textarea "*"
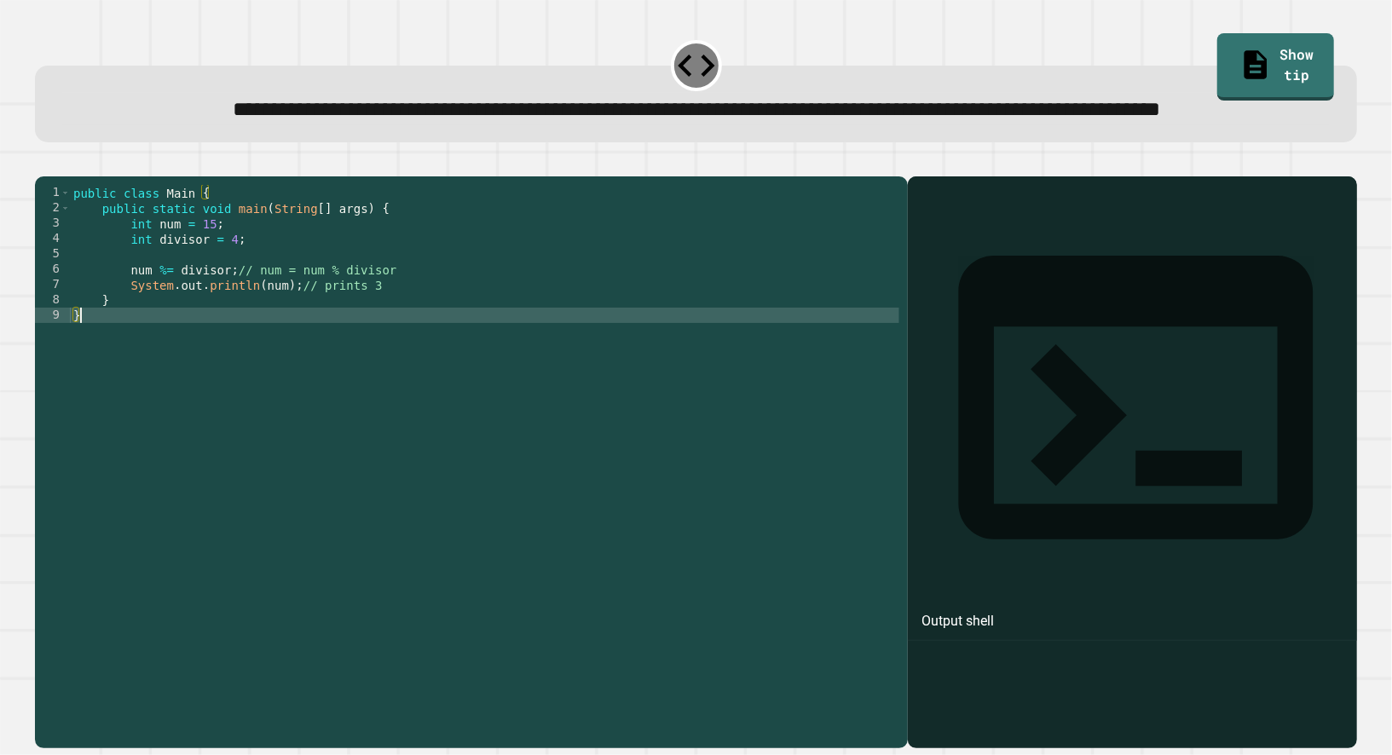
type textarea "*"
click at [43, 163] on icon "button" at bounding box center [43, 163] width 0 height 0
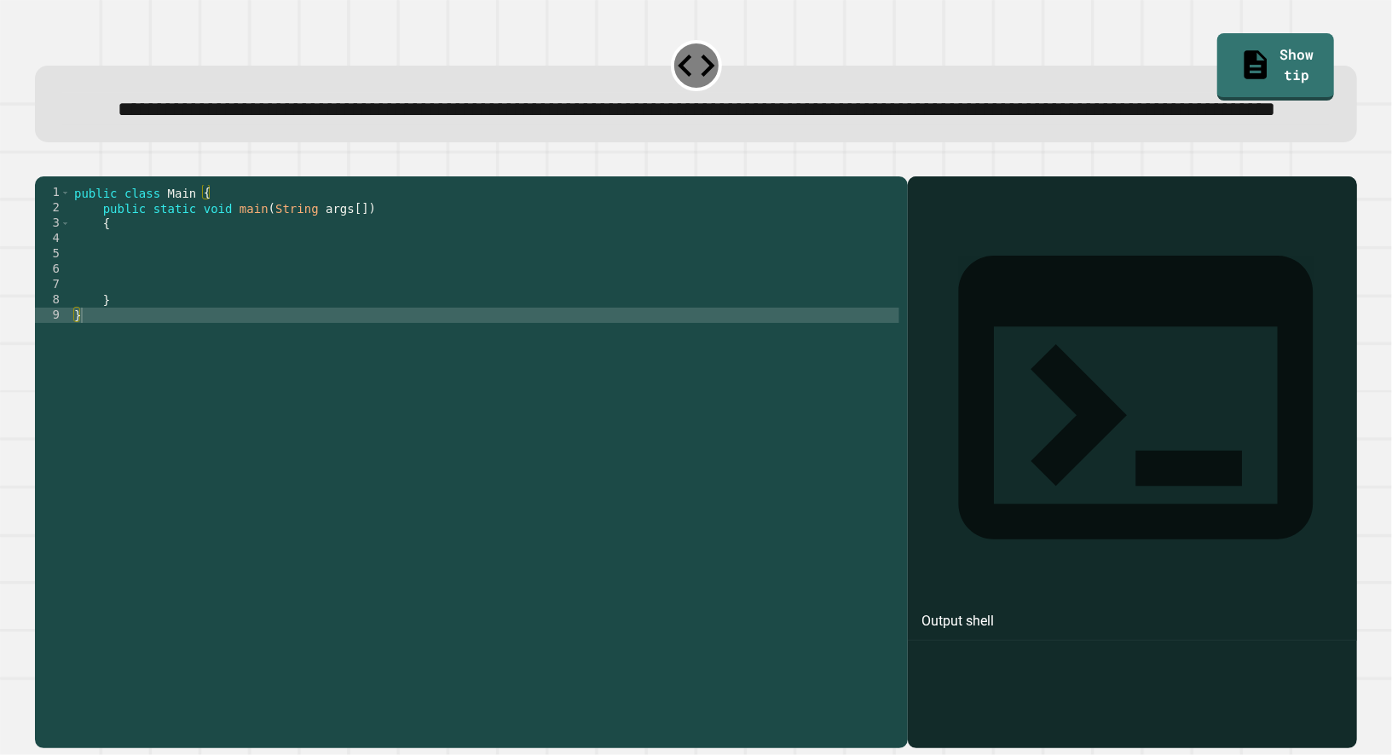
click at [646, 99] on span "**********" at bounding box center [696, 109] width 1157 height 20
click at [632, 118] on span "**********" at bounding box center [696, 108] width 1157 height 20
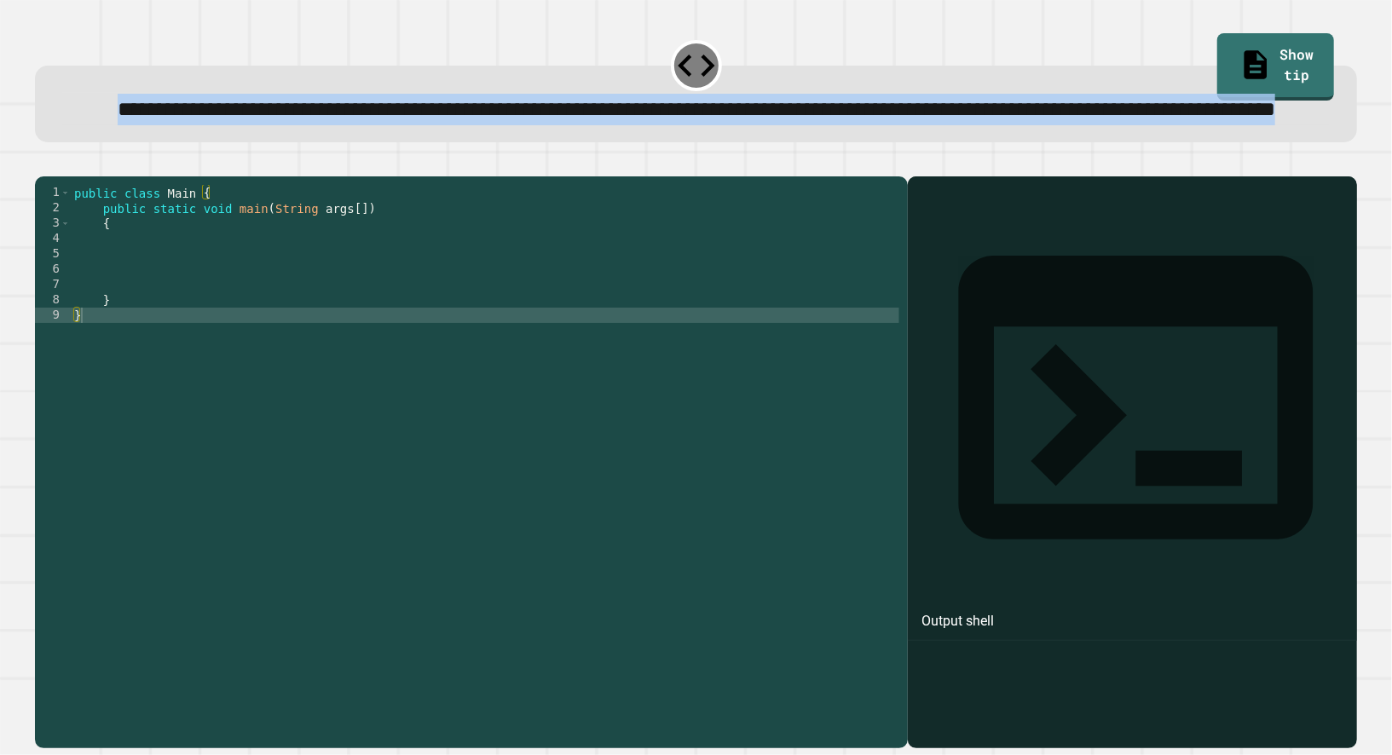
click at [632, 118] on span "**********" at bounding box center [696, 108] width 1157 height 20
copy div "**********"
click at [549, 602] on div "public class Main { public static void main ( String args [ ]) { } }" at bounding box center [485, 438] width 828 height 506
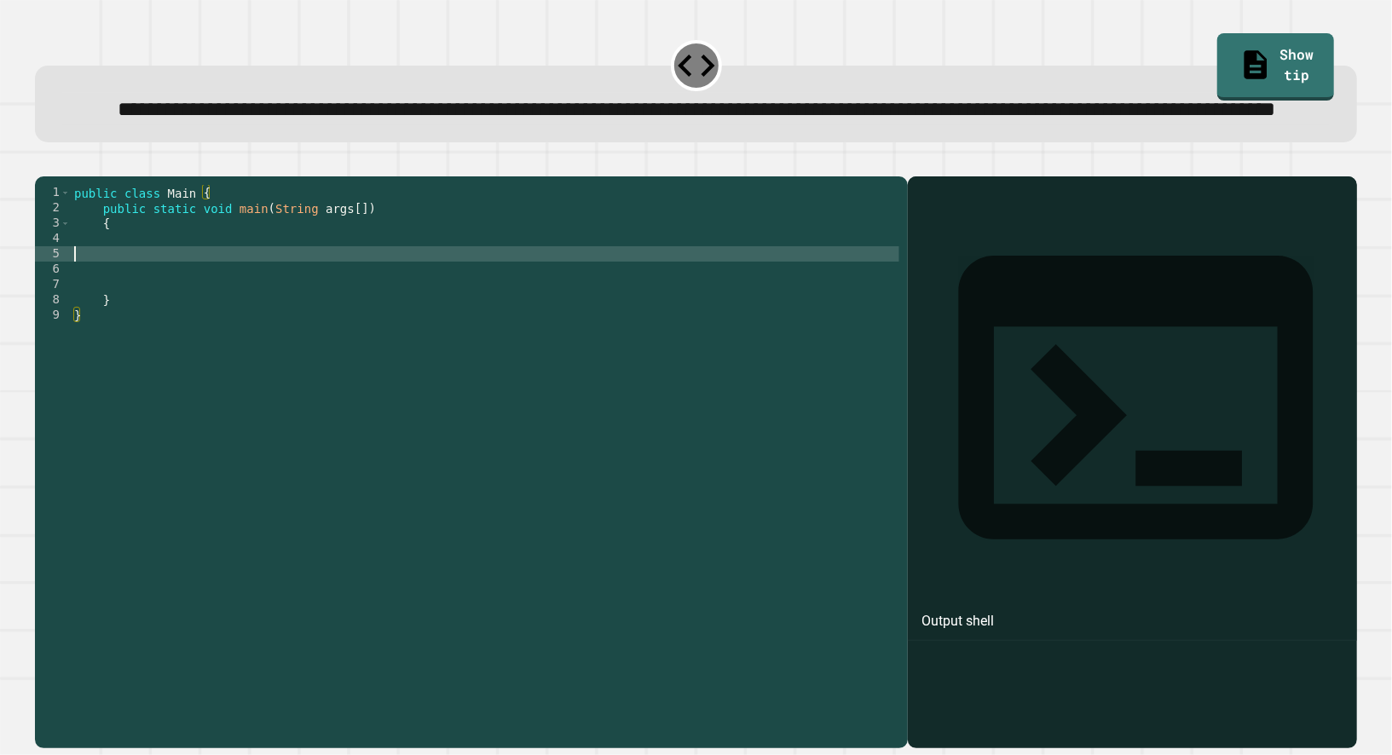
click at [272, 320] on div "public class Main { public static void main ( String args [ ]) { } }" at bounding box center [485, 438] width 828 height 506
type textarea "*"
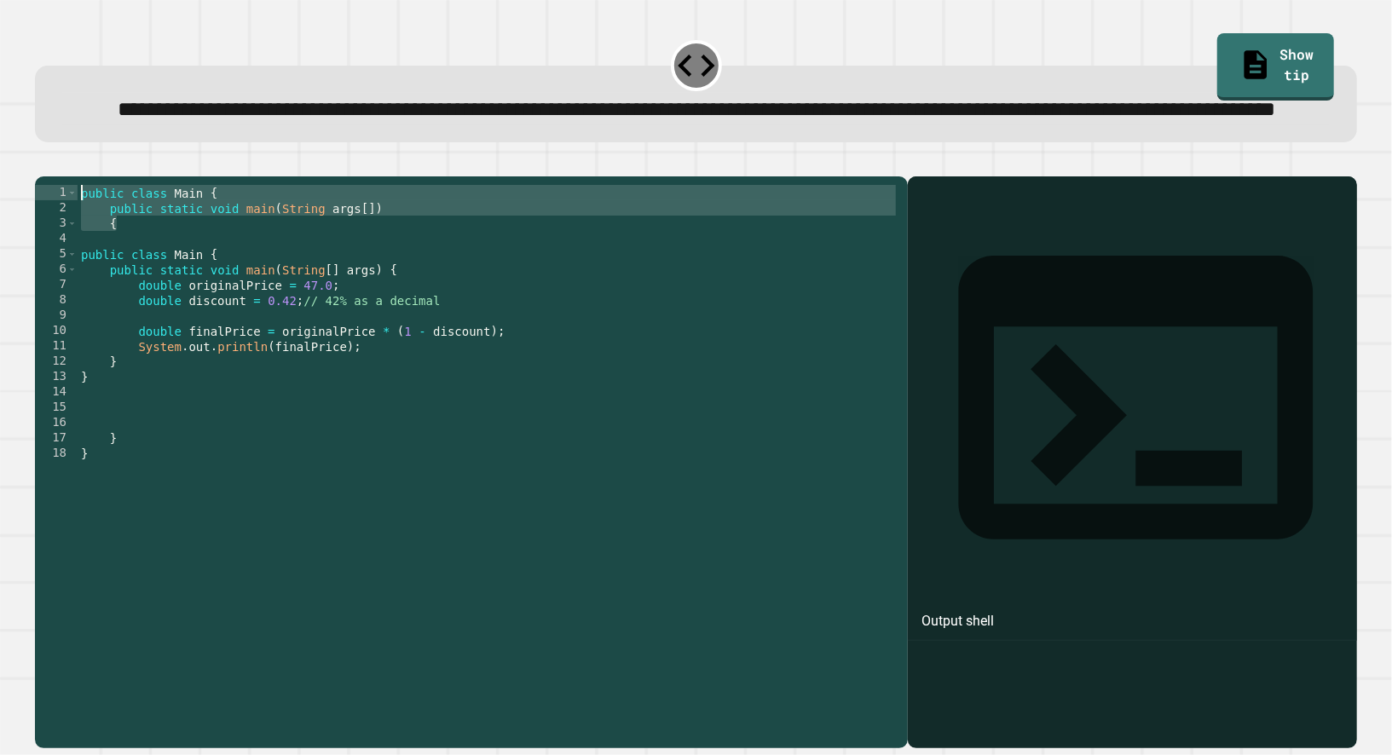
drag, startPoint x: 146, startPoint y: 291, endPoint x: 79, endPoint y: 253, distance: 76.3
click at [78, 253] on div "public class Main { public static void main ( String args [ ]) { public class M…" at bounding box center [489, 438] width 822 height 506
type textarea "* *"
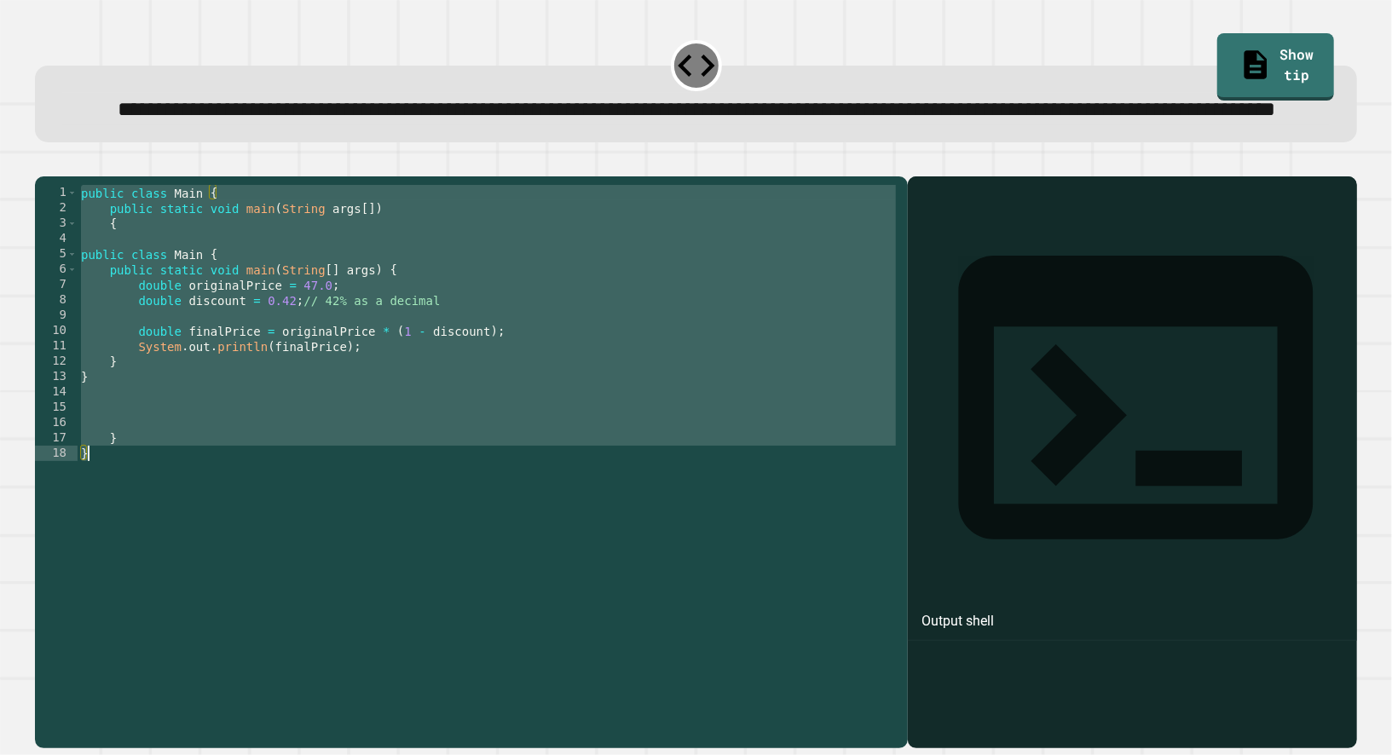
paste textarea "Cursor at row 18"
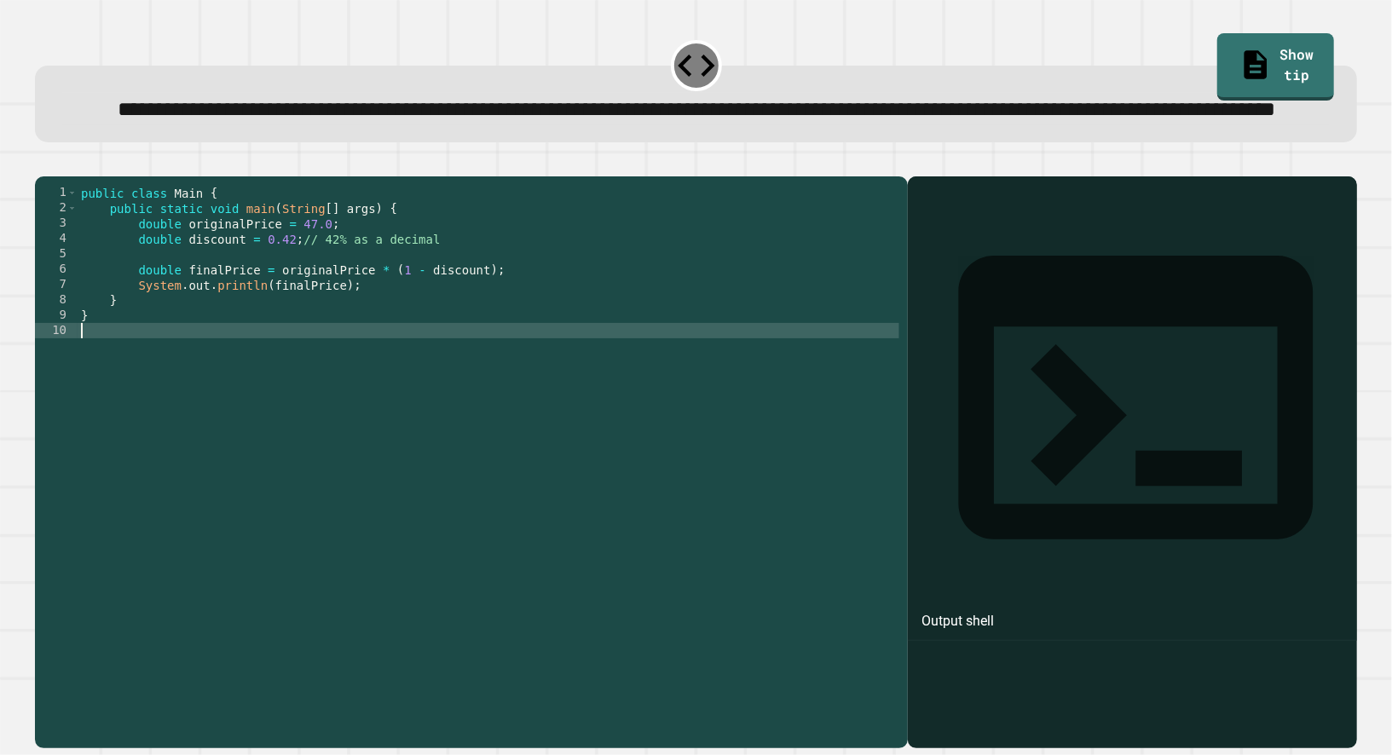
click at [392, 285] on div "public class Main { public static void main ( String [ ] args ) { double origin…" at bounding box center [489, 438] width 822 height 506
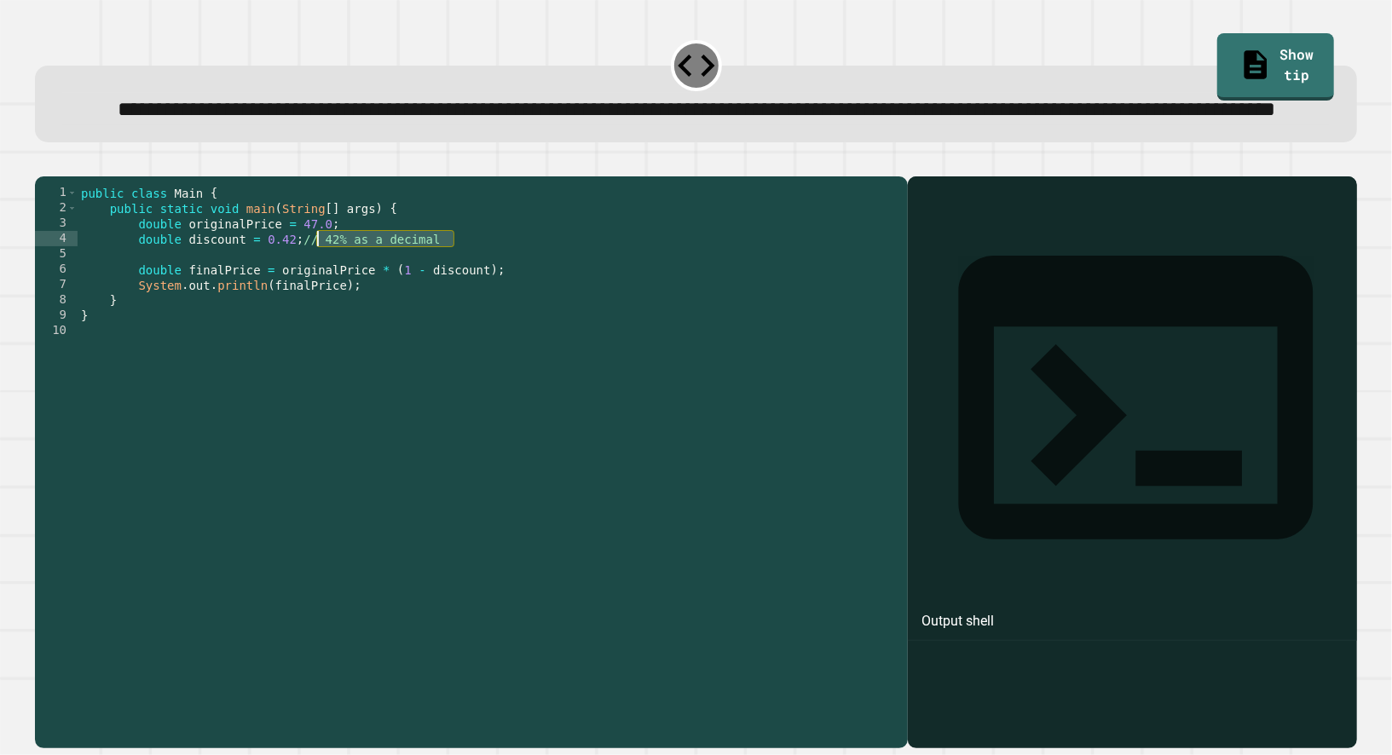
drag, startPoint x: 467, startPoint y: 295, endPoint x: 314, endPoint y: 296, distance: 153.4
click at [314, 296] on div "public class Main { public static void main ( String [ ] args ) { double origin…" at bounding box center [489, 438] width 822 height 506
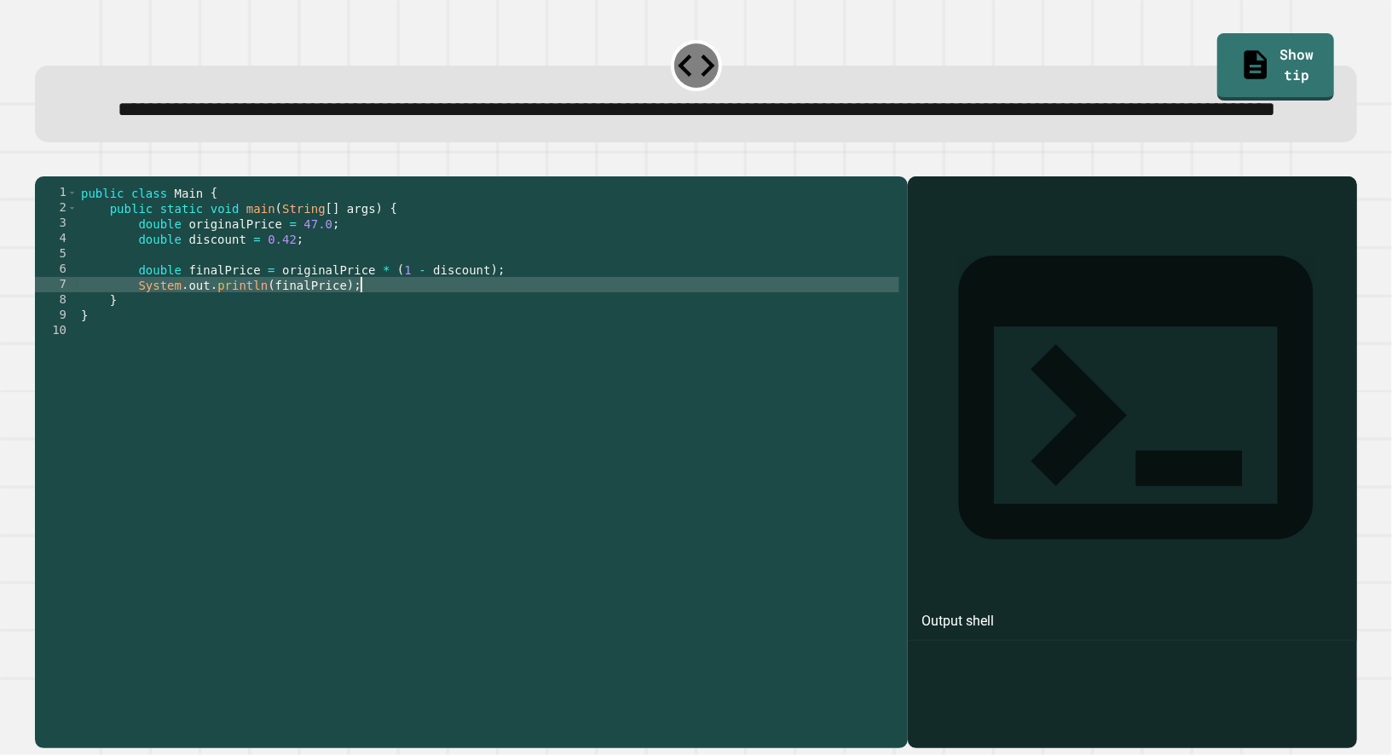
click at [406, 346] on div "public class Main { public static void main ( String [ ] args ) { double origin…" at bounding box center [489, 438] width 822 height 506
click at [43, 163] on button "button" at bounding box center [43, 163] width 0 height 0
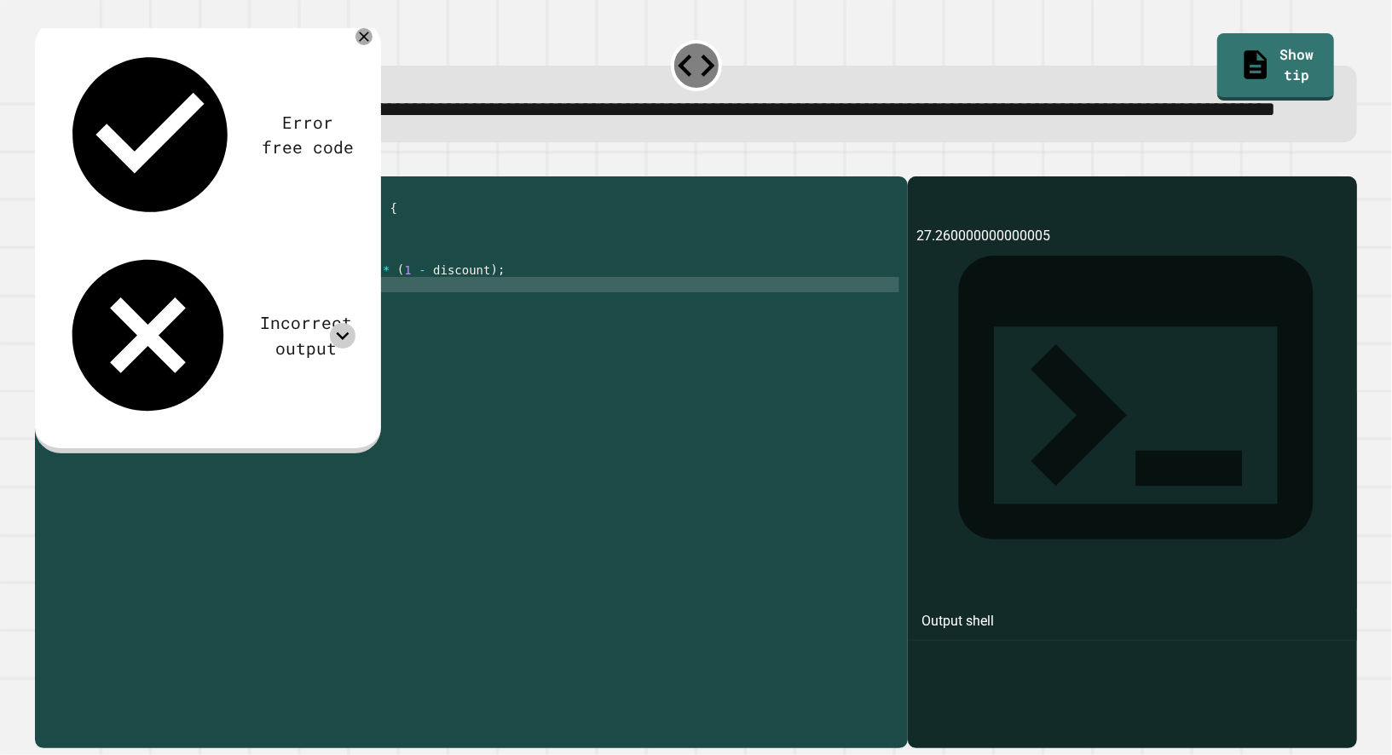
click at [337, 323] on icon at bounding box center [343, 336] width 26 height 26
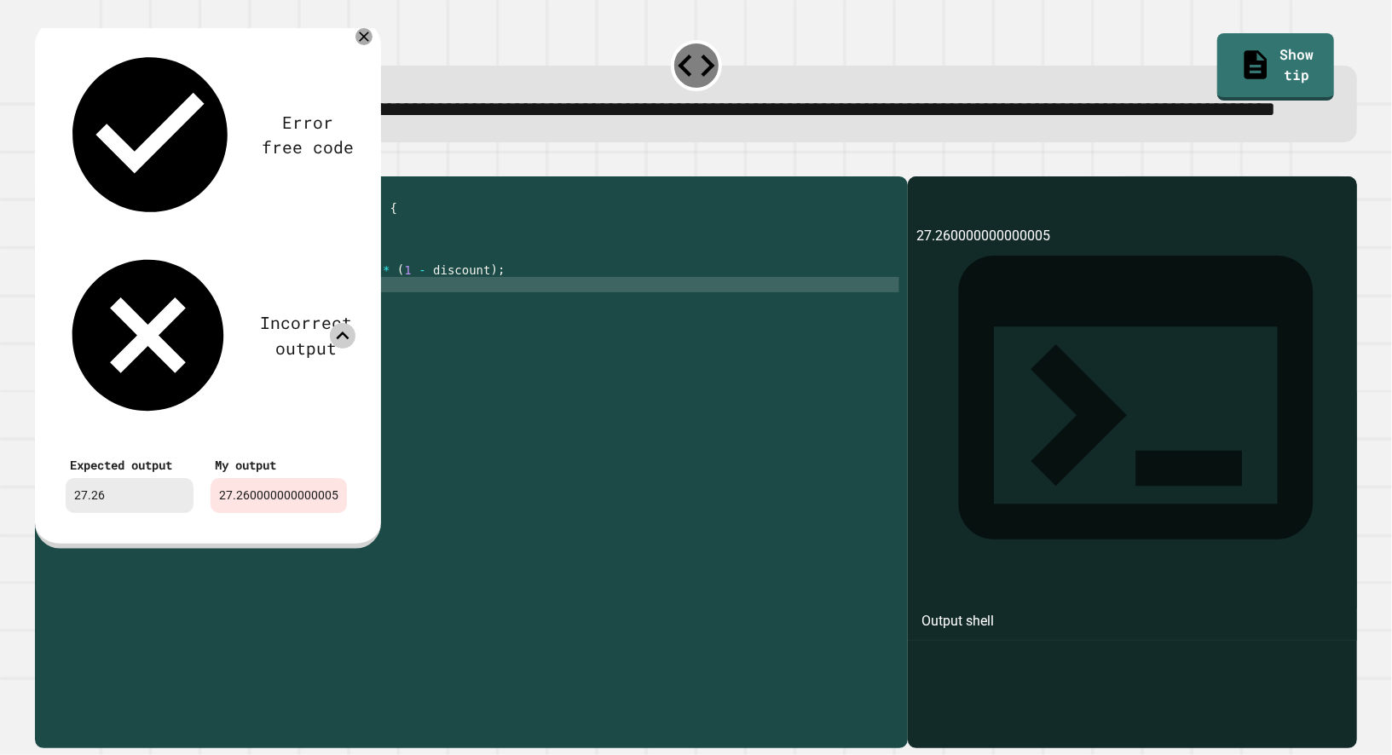
click at [336, 323] on icon at bounding box center [343, 336] width 26 height 26
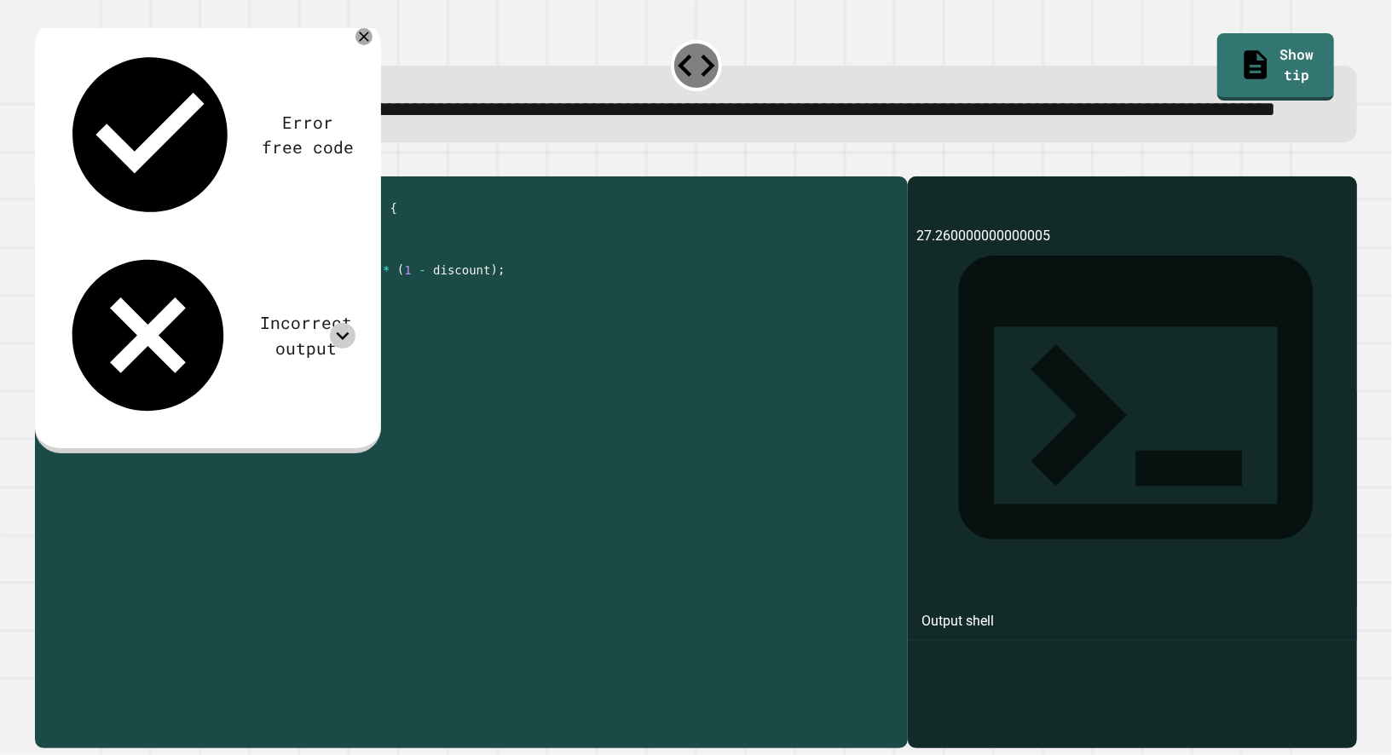
drag, startPoint x: 347, startPoint y: 345, endPoint x: 277, endPoint y: 347, distance: 69.9
click at [277, 347] on div "public class Main { public static void main ( String [ ] args ) { double origin…" at bounding box center [489, 438] width 822 height 506
click at [275, 388] on div "public class Main { public static void main ( String [ ] args ) { double origin…" at bounding box center [489, 438] width 822 height 506
click at [343, 323] on icon at bounding box center [343, 336] width 26 height 26
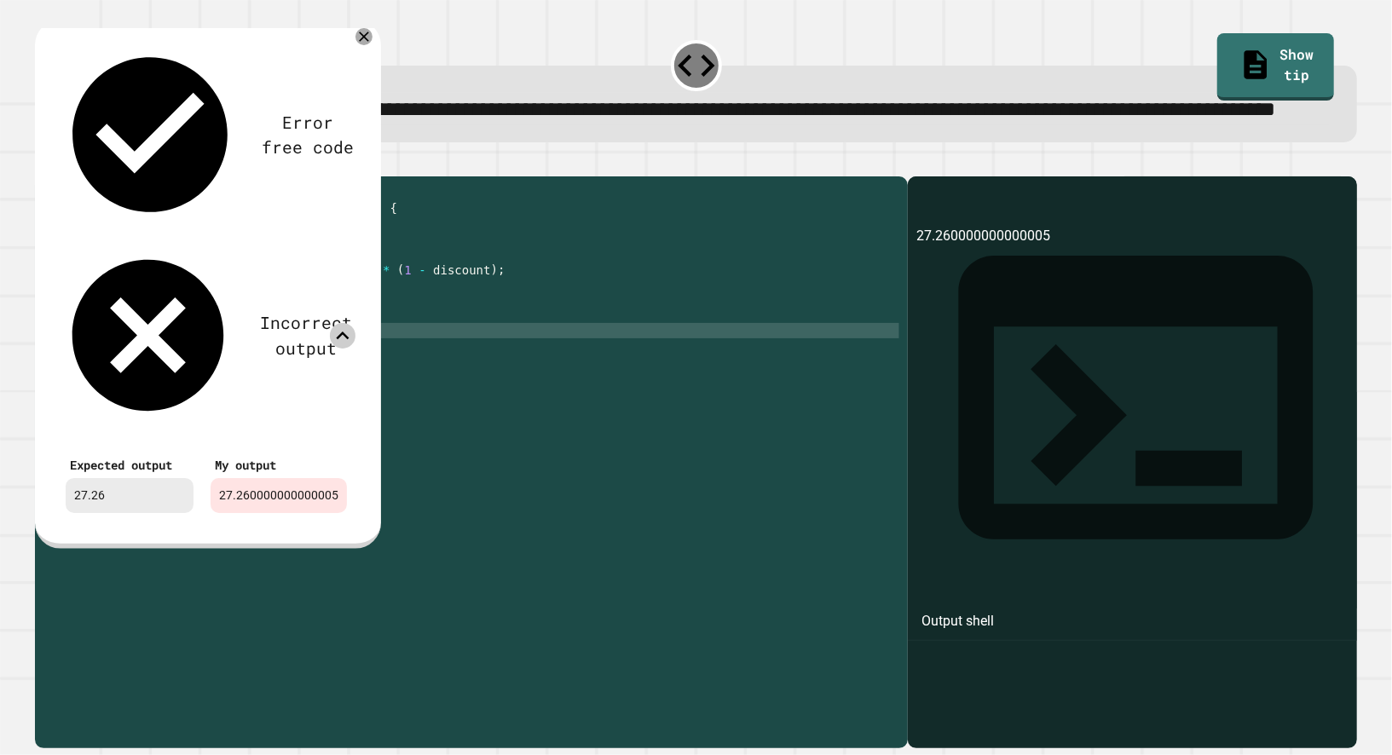
click at [343, 323] on icon at bounding box center [343, 336] width 26 height 26
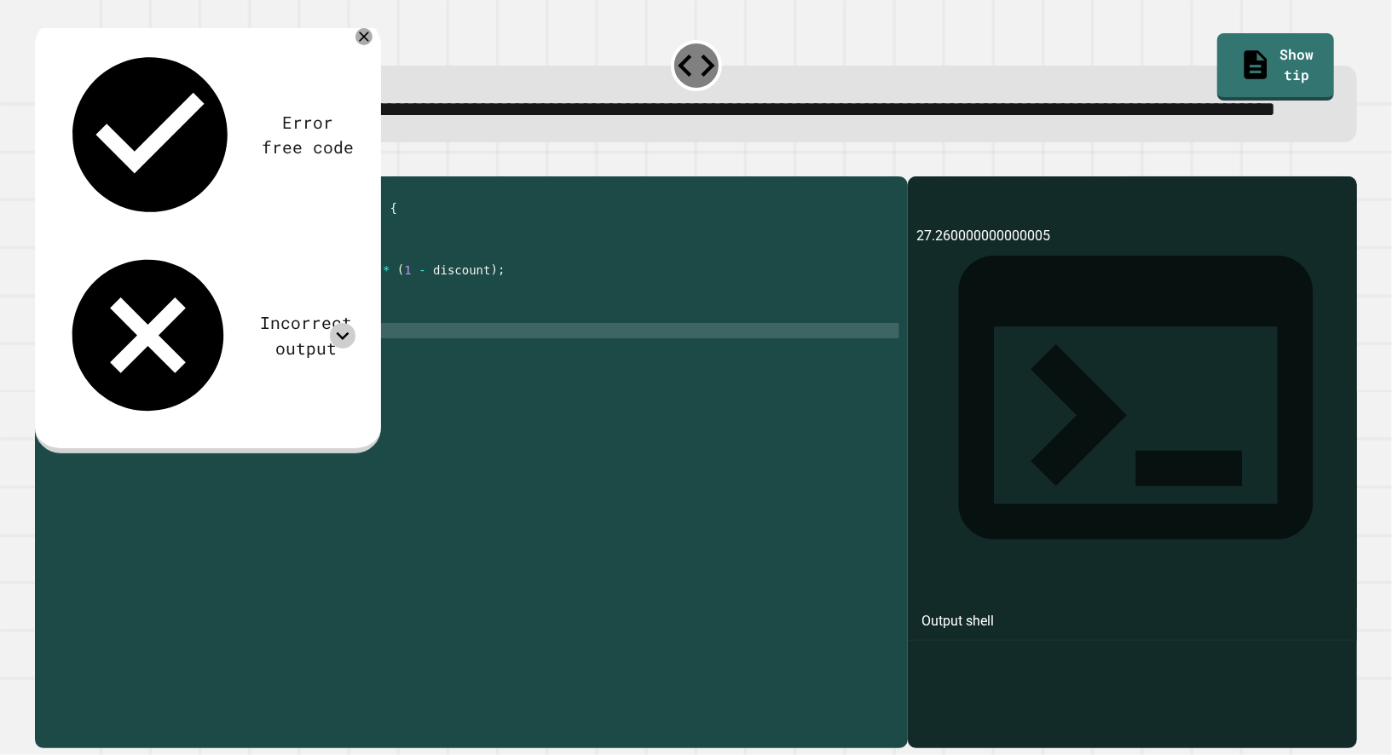
click at [337, 323] on icon at bounding box center [343, 336] width 26 height 26
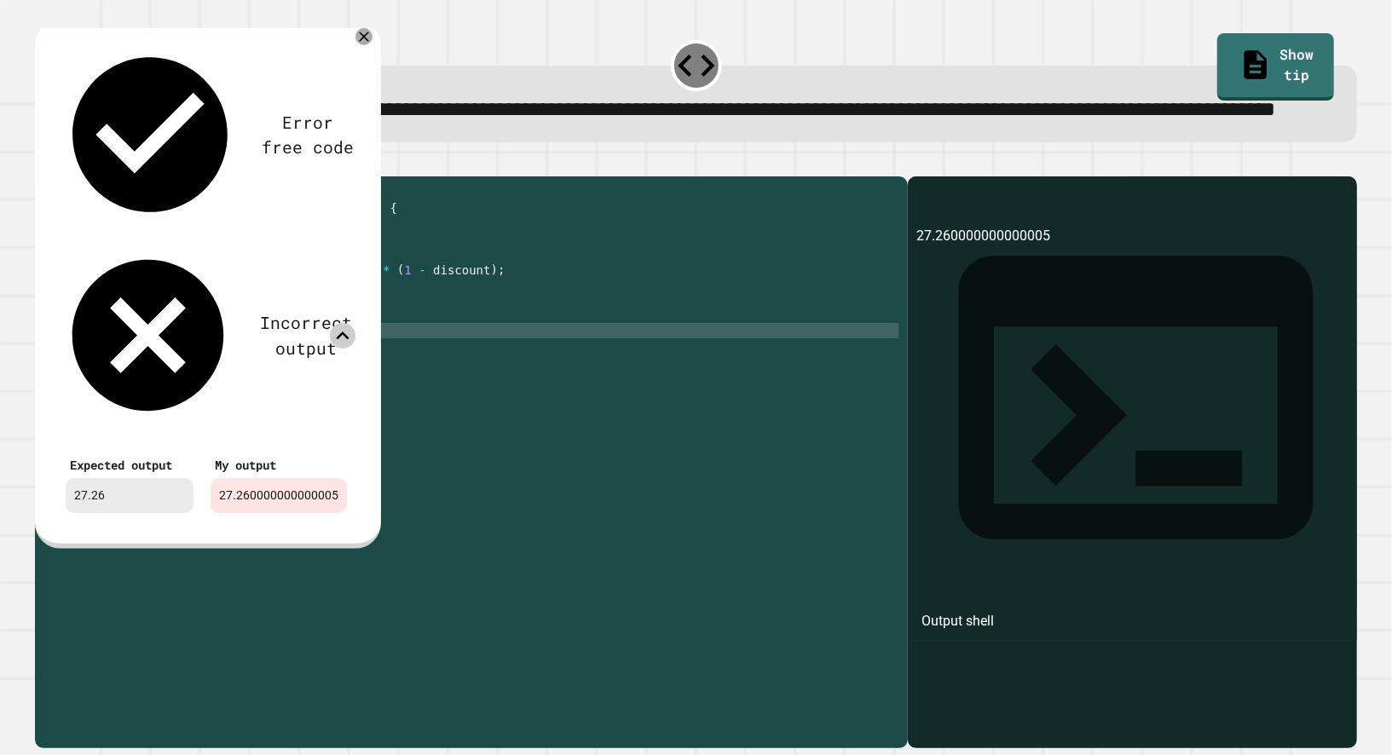
click at [337, 323] on icon at bounding box center [343, 336] width 26 height 26
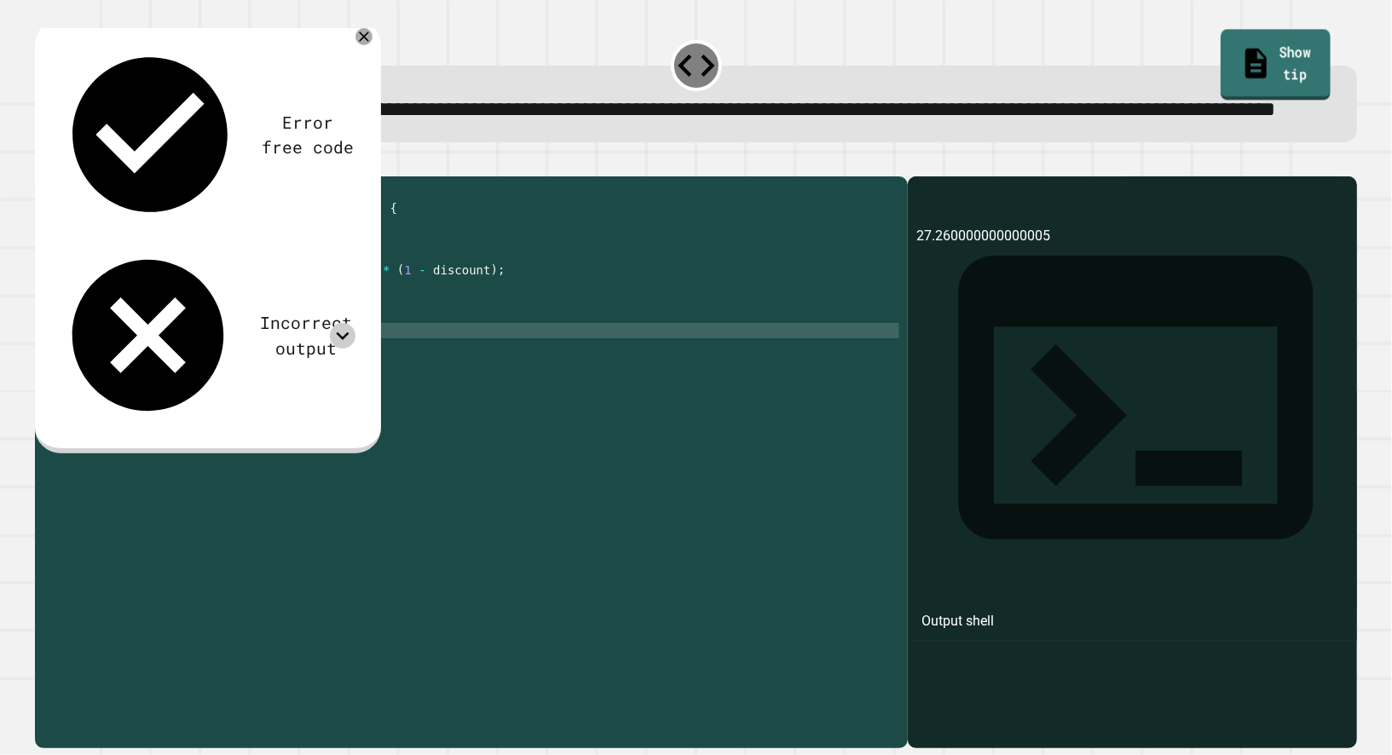
click at [1242, 55] on link "Show tip" at bounding box center [1275, 64] width 110 height 71
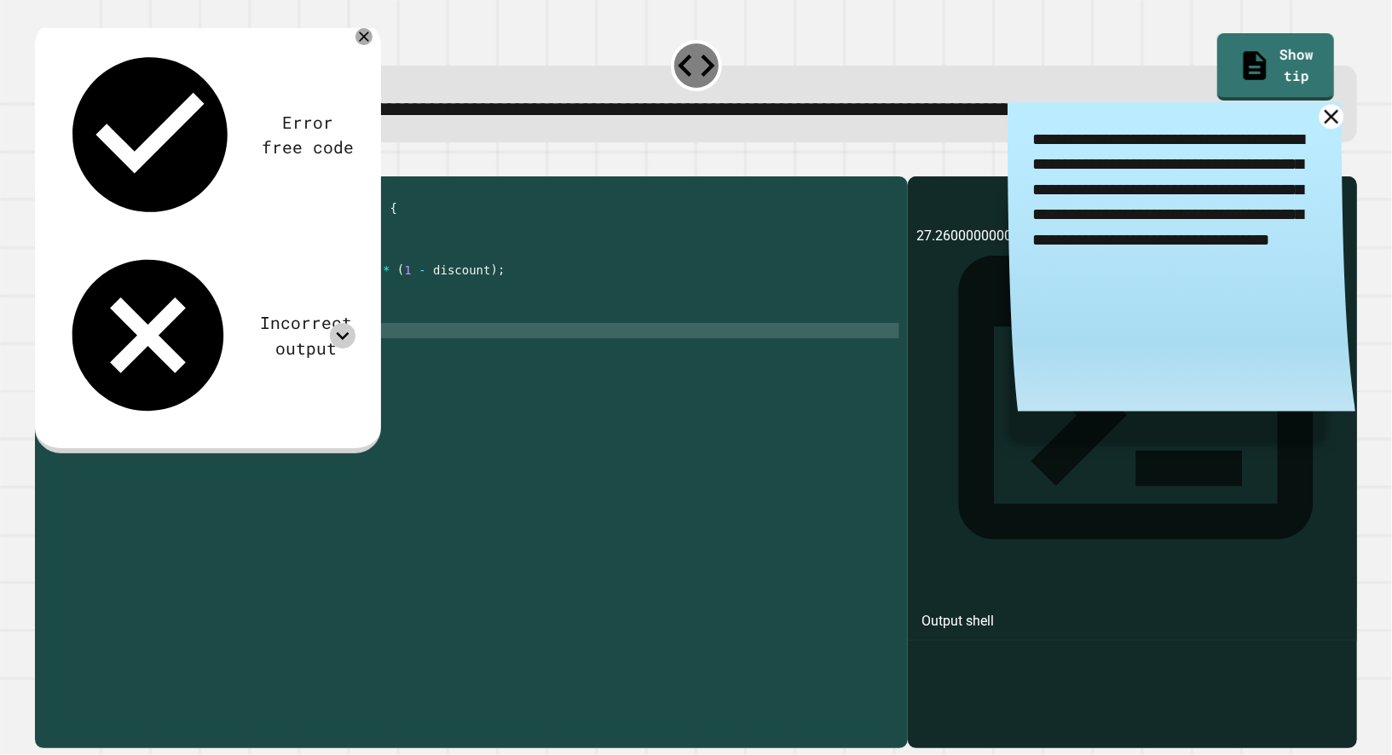
click at [1324, 129] on icon at bounding box center [1330, 116] width 25 height 25
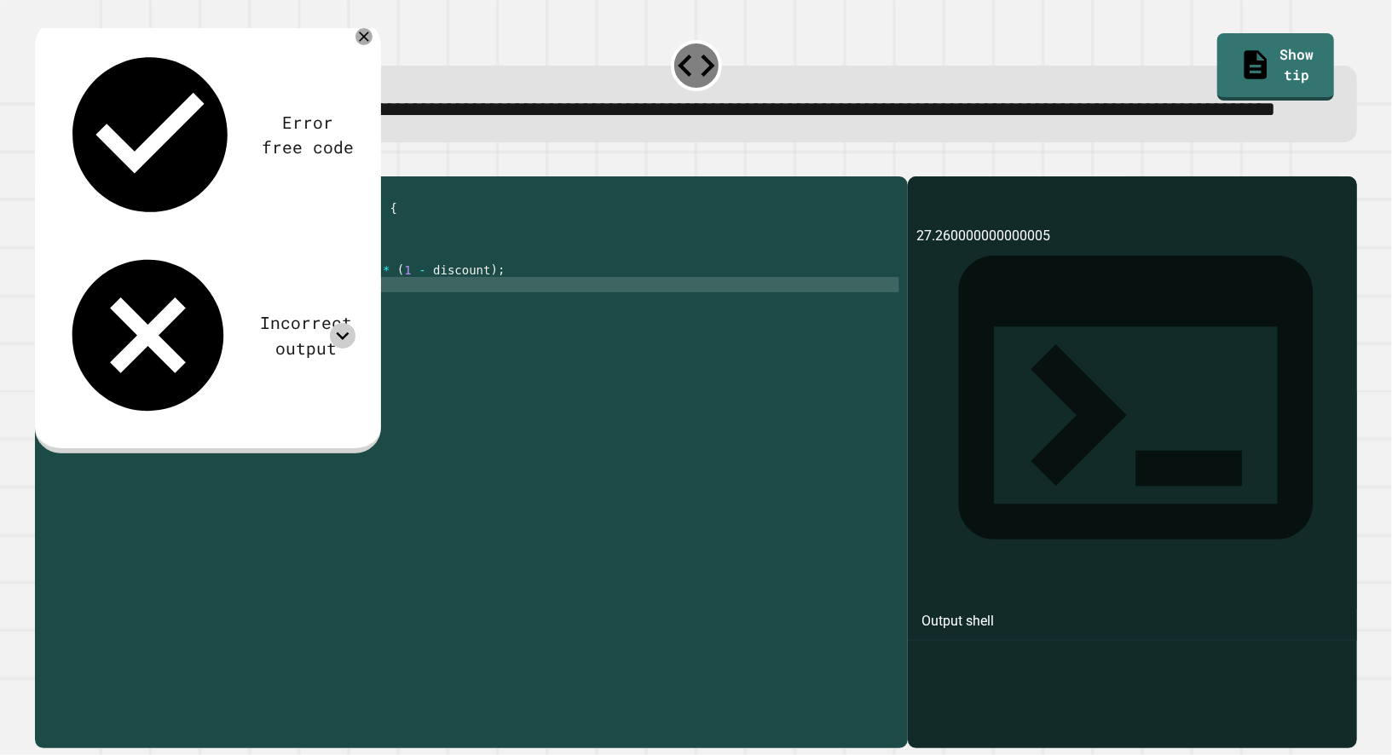
click at [441, 349] on div "public class Main { public static void main ( String [ ] args ) { double origin…" at bounding box center [489, 438] width 822 height 506
click at [303, 341] on div "public class Main { public static void main ( String [ ] args ) { double origin…" at bounding box center [489, 438] width 822 height 506
click at [350, 323] on icon at bounding box center [343, 336] width 26 height 26
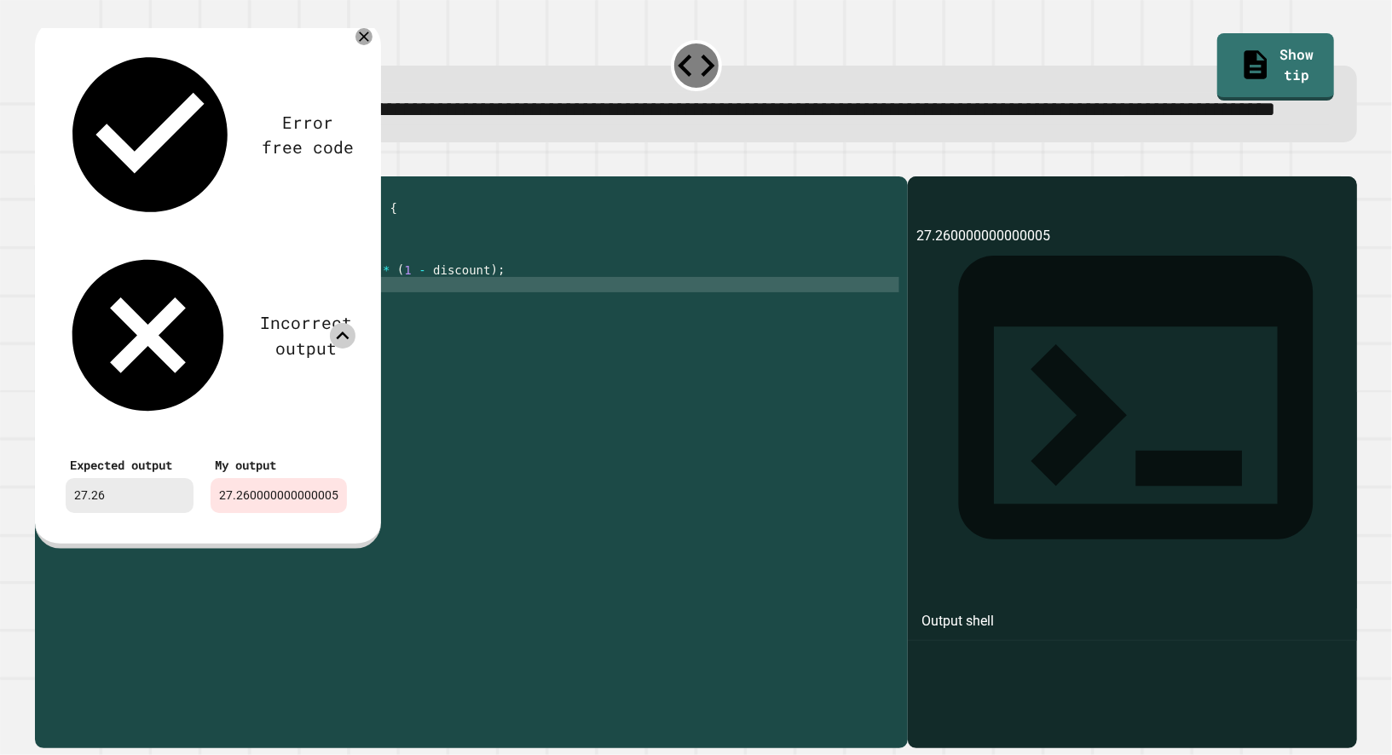
click at [350, 323] on icon at bounding box center [343, 336] width 26 height 26
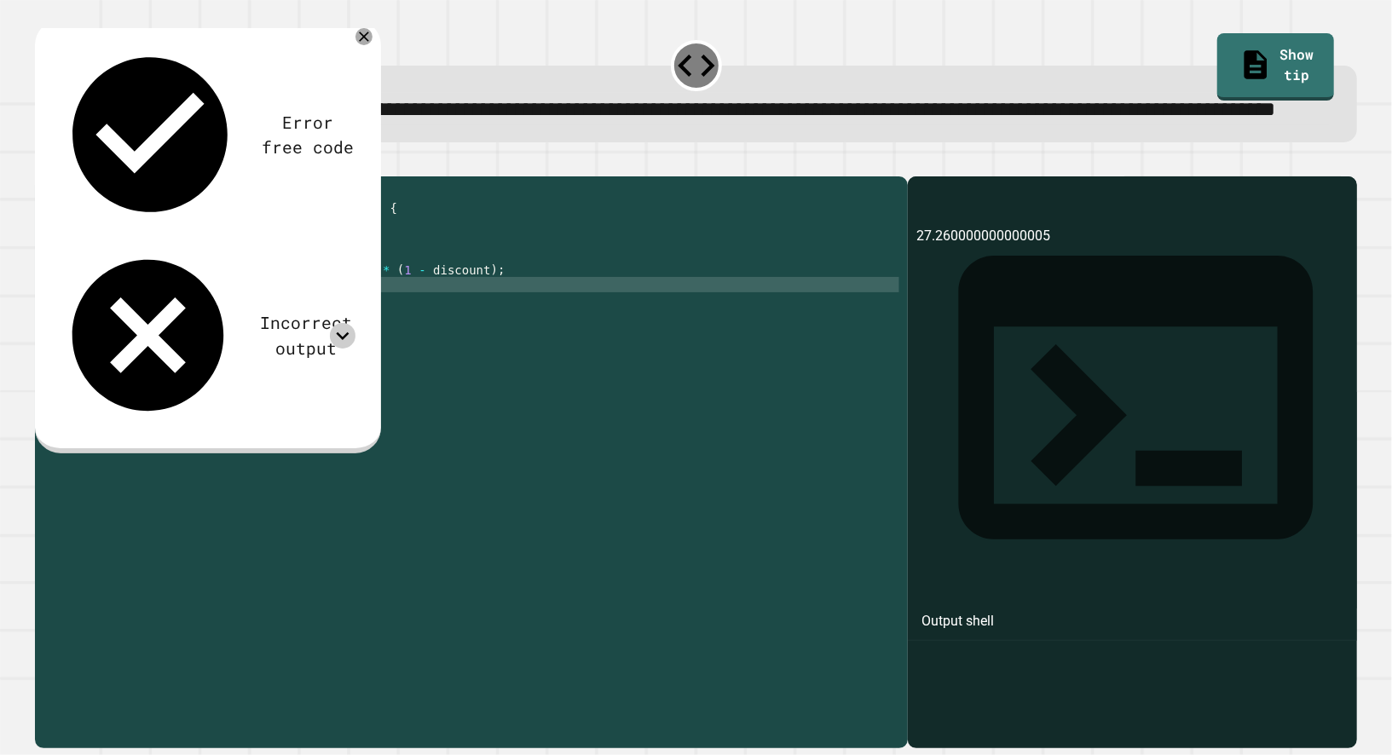
click at [274, 345] on div "public class Main { public static void main ( String [ ] args ) { double origin…" at bounding box center [489, 438] width 822 height 506
click at [272, 347] on div "public class Main { public static void main ( String [ ] args ) { double origin…" at bounding box center [489, 438] width 822 height 506
type textarea "**********"
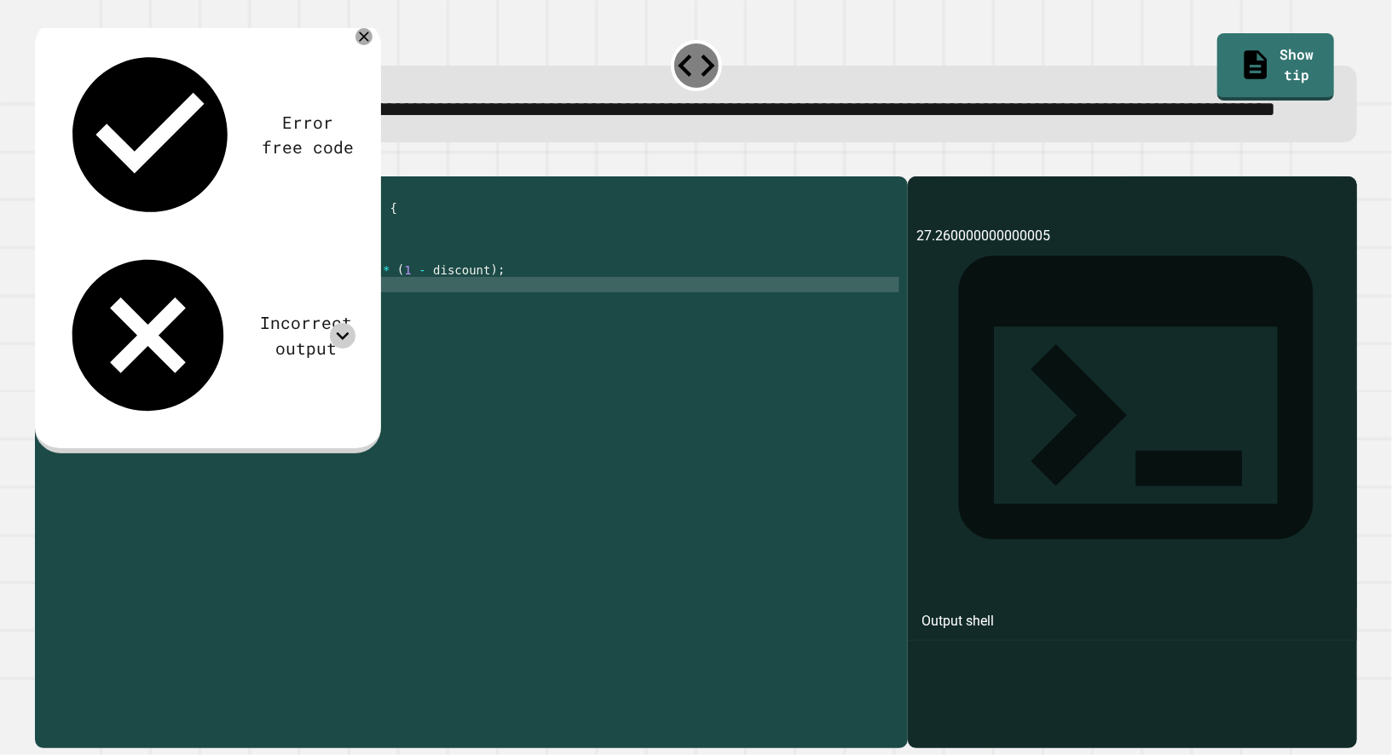
click at [57, 179] on icon "button" at bounding box center [54, 173] width 9 height 12
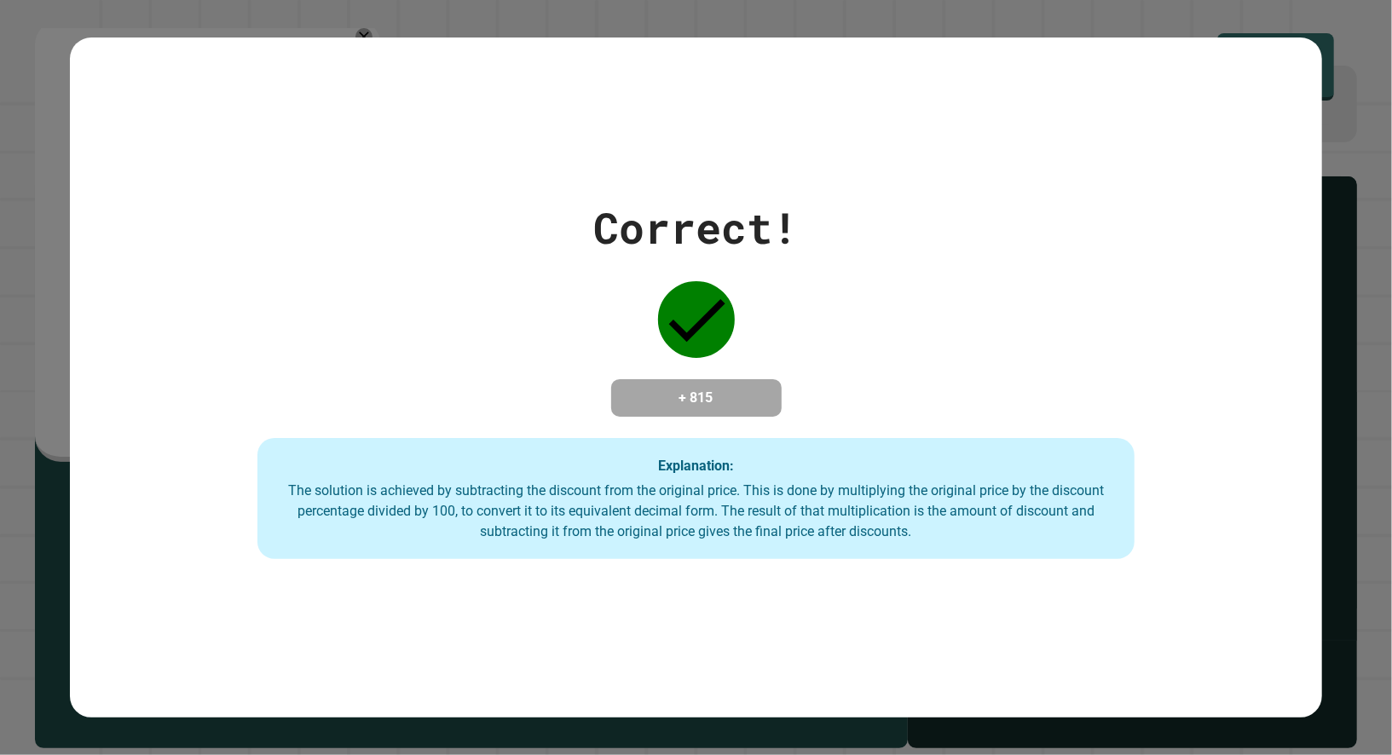
click at [903, 31] on div "Correct! + 815 Explanation: The solution is achieved by subtracting the discoun…" at bounding box center [696, 377] width 1392 height 755
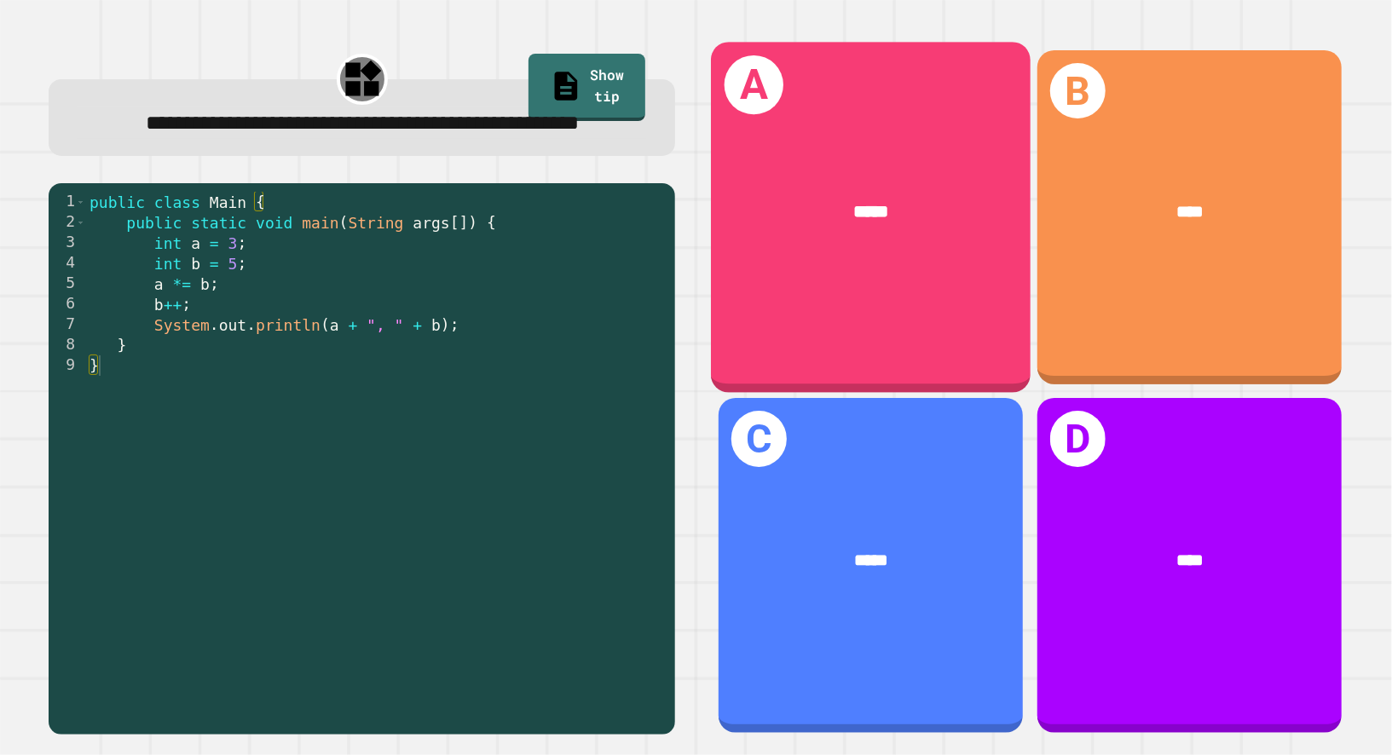
click at [926, 130] on div "A *****" at bounding box center [871, 217] width 320 height 351
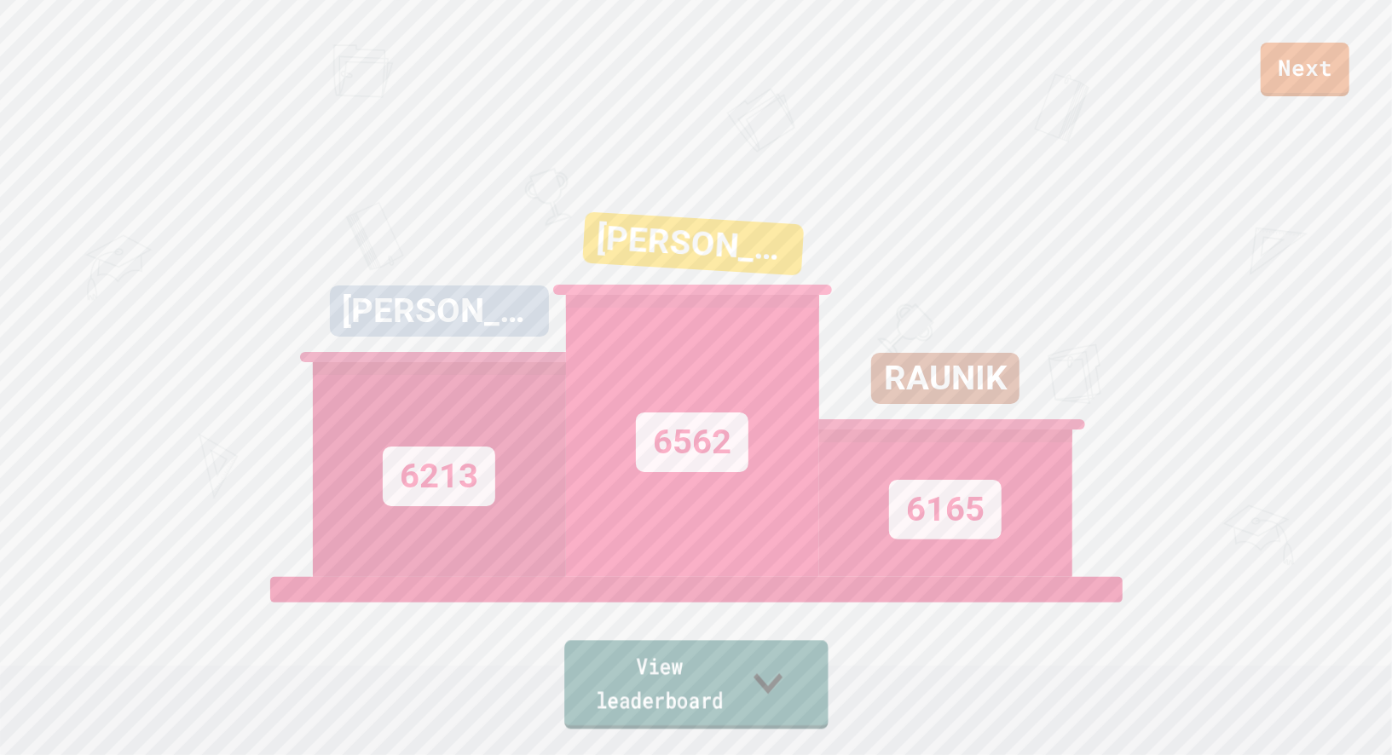
click at [705, 711] on link "View leaderboard" at bounding box center [695, 685] width 263 height 89
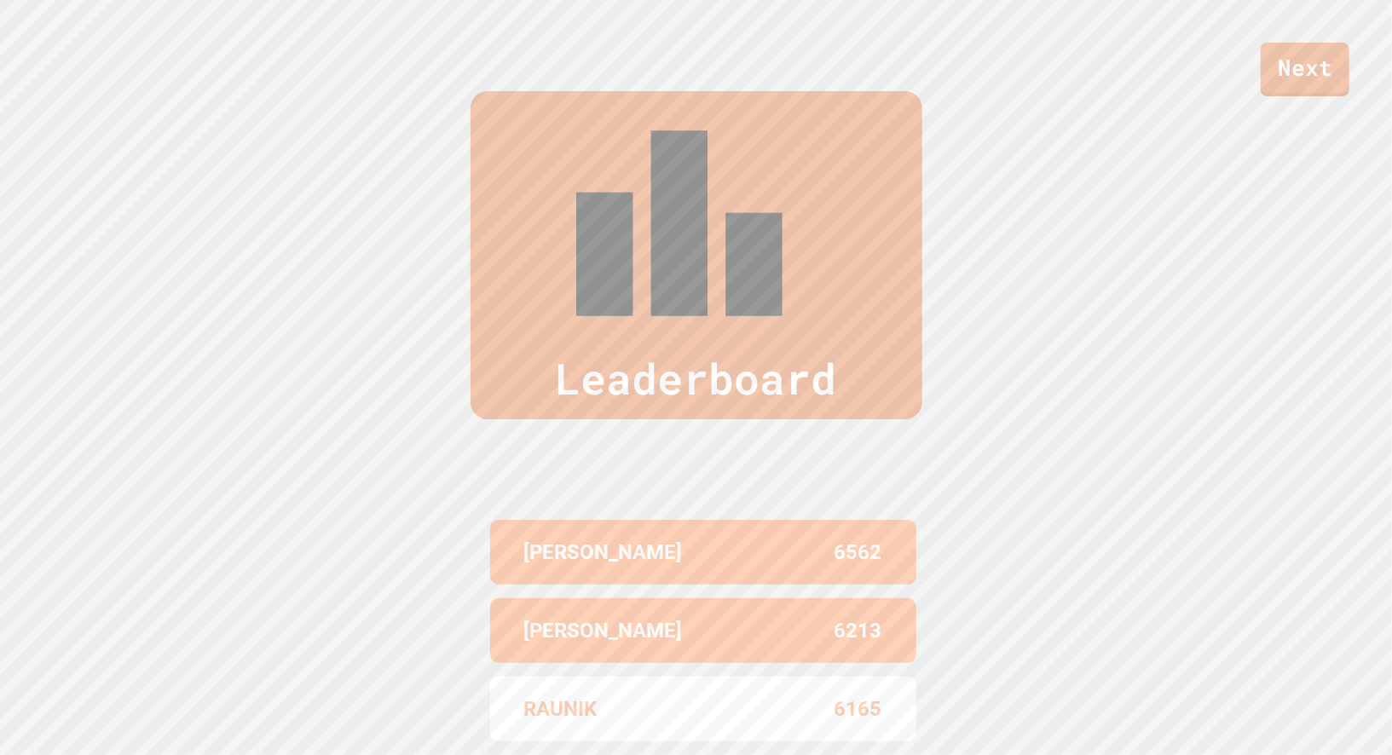
scroll to position [755, 0]
